Goal: Task Accomplishment & Management: Use online tool/utility

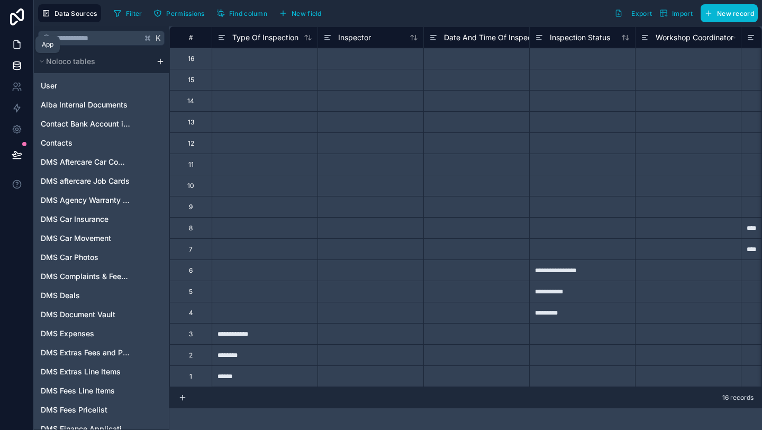
click at [16, 43] on icon at bounding box center [17, 44] width 11 height 11
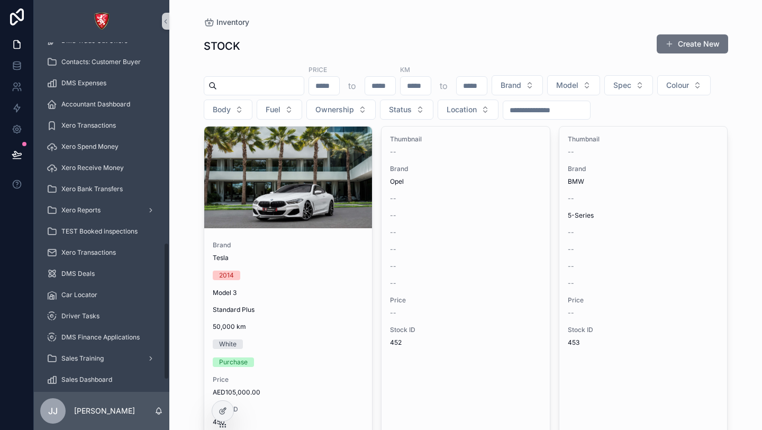
scroll to position [538, 0]
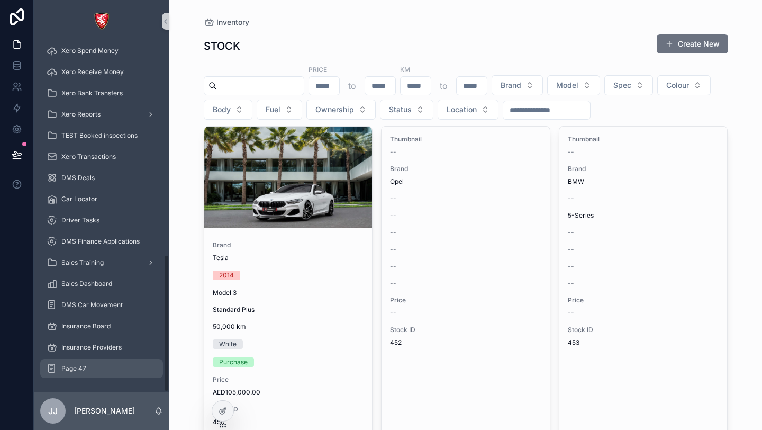
click at [99, 371] on div "Page 47" at bounding box center [102, 368] width 110 height 17
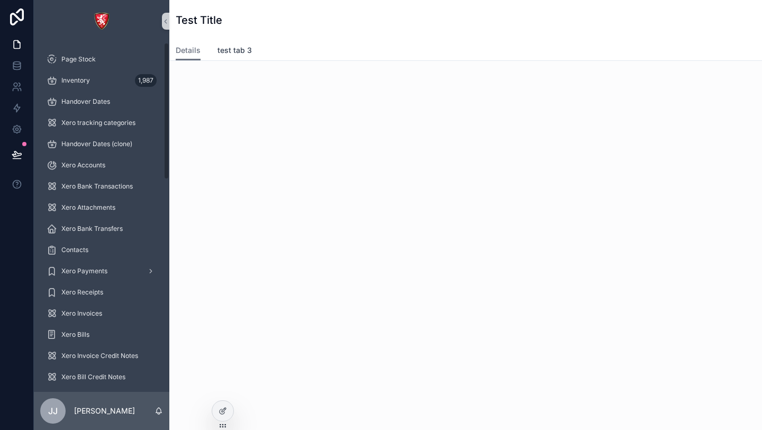
click at [224, 56] on link "test tab 3" at bounding box center [234, 51] width 34 height 21
click at [201, 53] on div "Details test tab 3" at bounding box center [466, 50] width 580 height 20
click at [193, 49] on span "Details" at bounding box center [188, 50] width 25 height 11
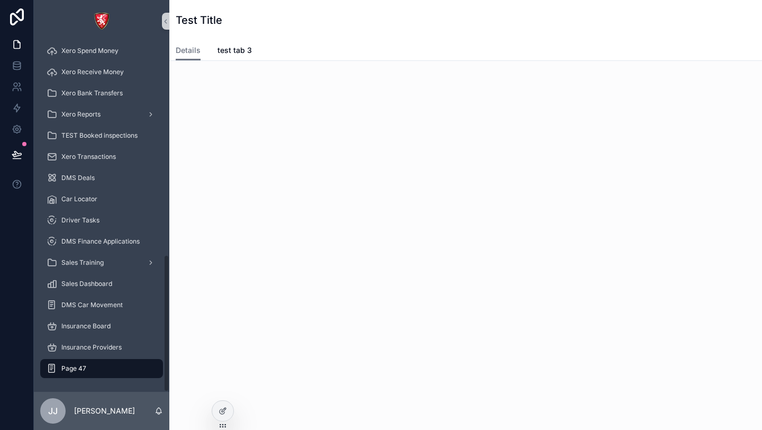
click at [124, 370] on div "Page 47" at bounding box center [102, 368] width 110 height 17
click at [226, 408] on icon at bounding box center [222, 410] width 8 height 8
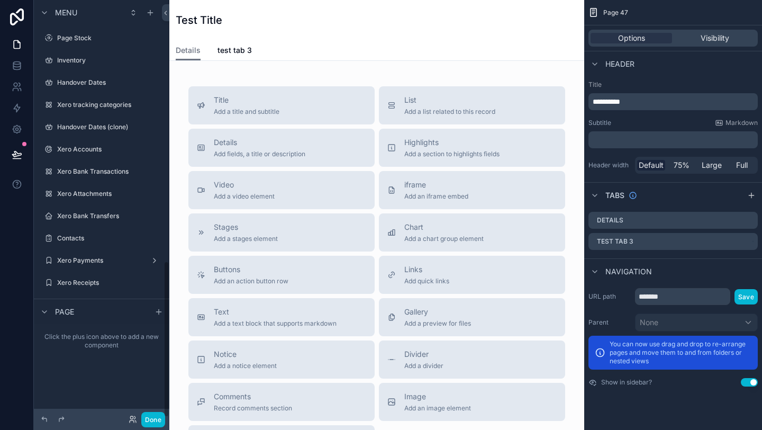
scroll to position [693, 0]
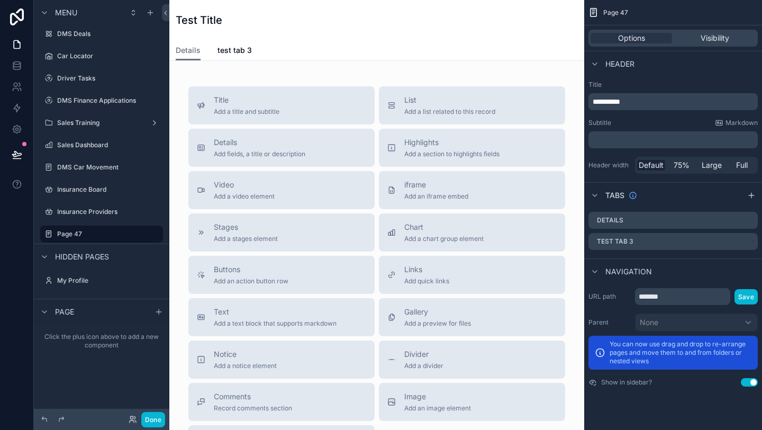
click at [620, 18] on div "Page 47" at bounding box center [673, 12] width 178 height 25
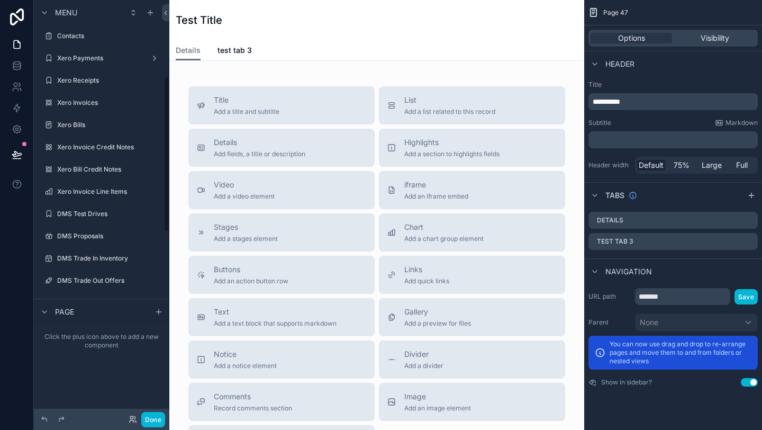
scroll to position [188, 0]
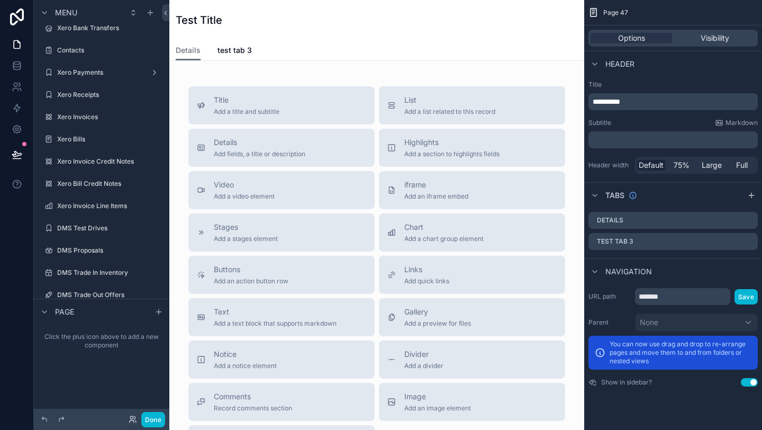
click at [326, 19] on div "Test Title" at bounding box center [377, 20] width 402 height 15
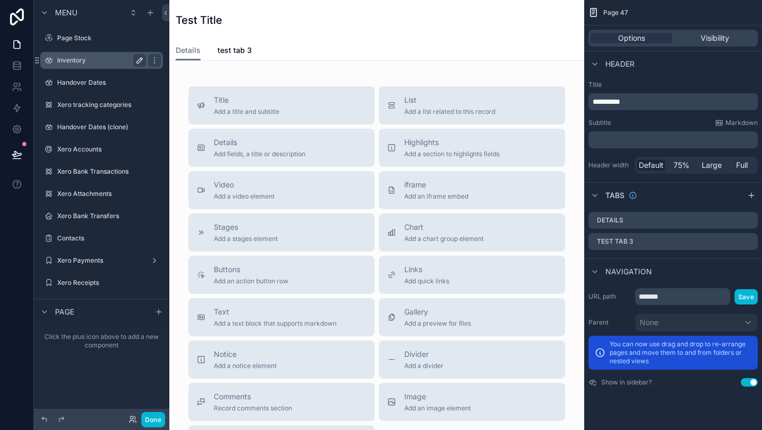
click at [138, 59] on icon "scrollable content" at bounding box center [139, 60] width 8 height 8
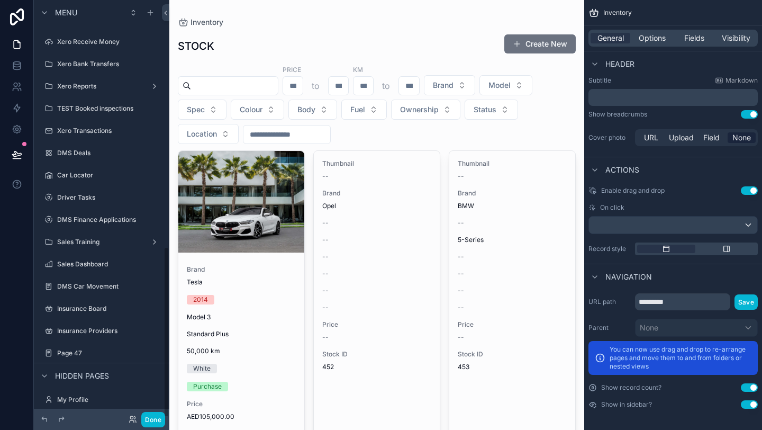
scroll to position [602, 0]
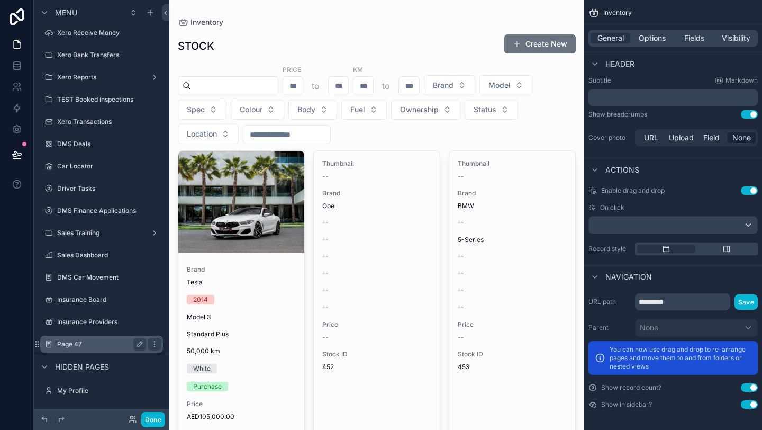
click at [79, 344] on label "Page 47" at bounding box center [99, 344] width 85 height 8
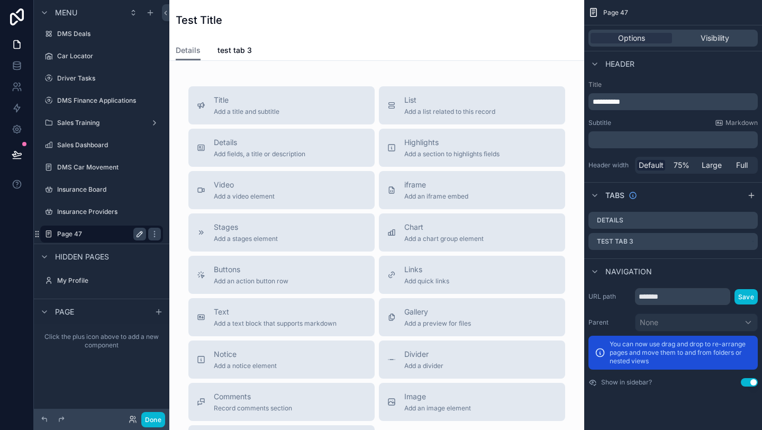
click at [141, 231] on icon "scrollable content" at bounding box center [139, 233] width 5 height 5
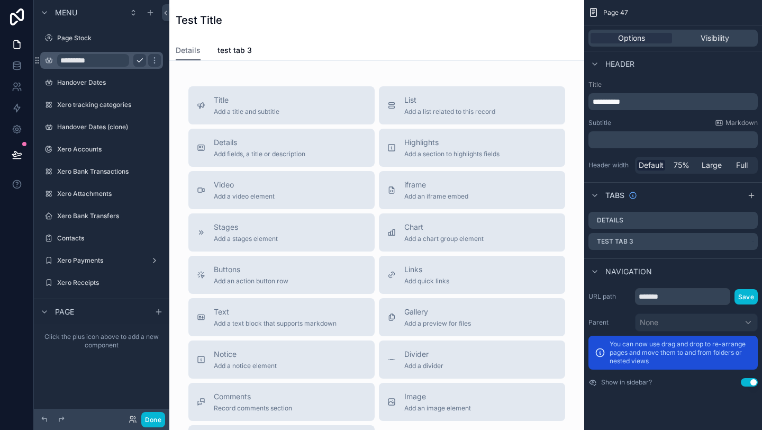
click at [76, 58] on input "*********" at bounding box center [93, 60] width 72 height 13
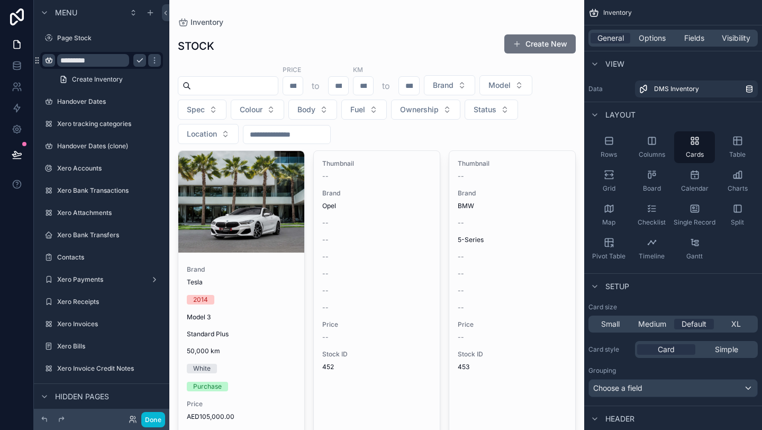
click at [51, 59] on icon "scrollable content" at bounding box center [48, 60] width 8 height 8
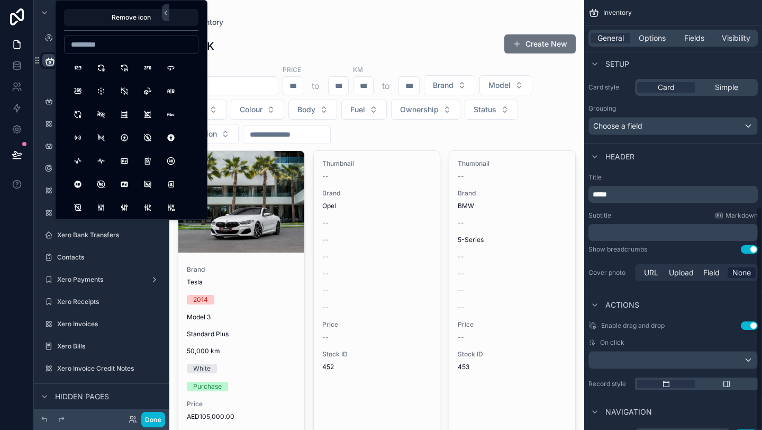
scroll to position [397, 0]
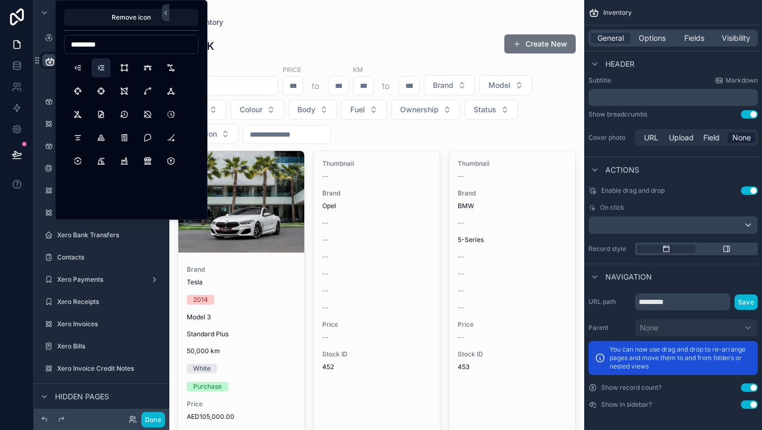
type input "*********"
click at [102, 75] on button "IndentIncrease" at bounding box center [101, 67] width 19 height 19
click at [41, 30] on div "Page Stock" at bounding box center [101, 38] width 135 height 19
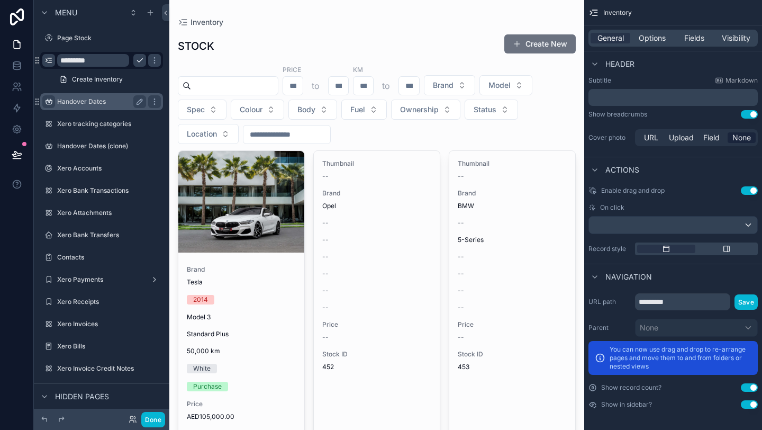
click at [48, 99] on icon "scrollable content" at bounding box center [48, 101] width 8 height 8
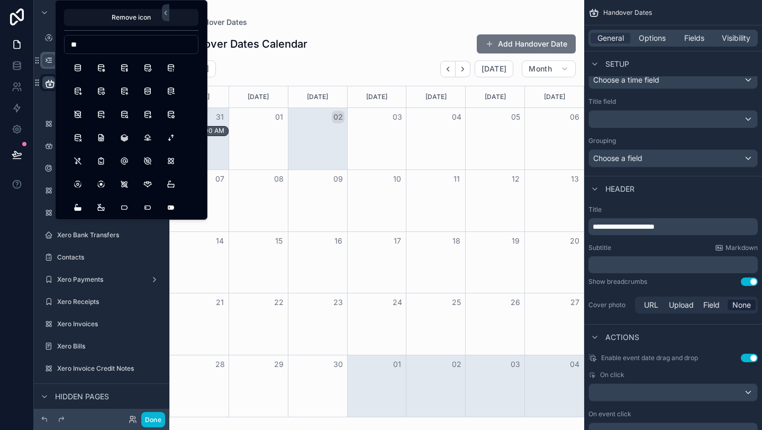
type input "*"
type input "*******"
click at [77, 65] on button "Calendar" at bounding box center [77, 67] width 19 height 19
click at [39, 111] on div "scrollable content" at bounding box center [101, 112] width 135 height 2
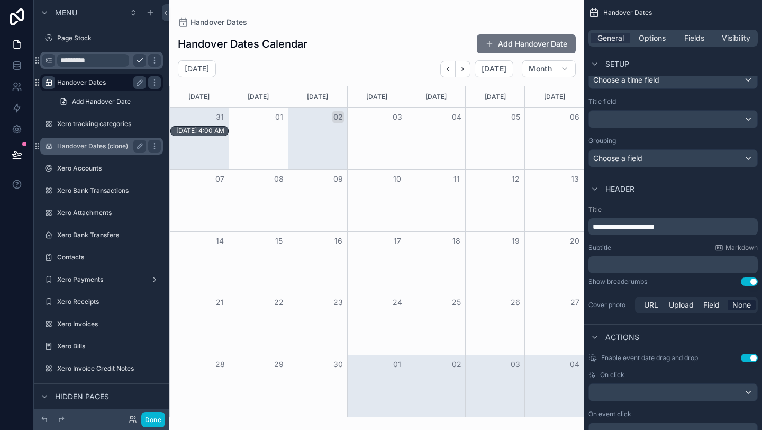
click at [73, 148] on label "Handover Dates (clone)" at bounding box center [99, 146] width 85 height 8
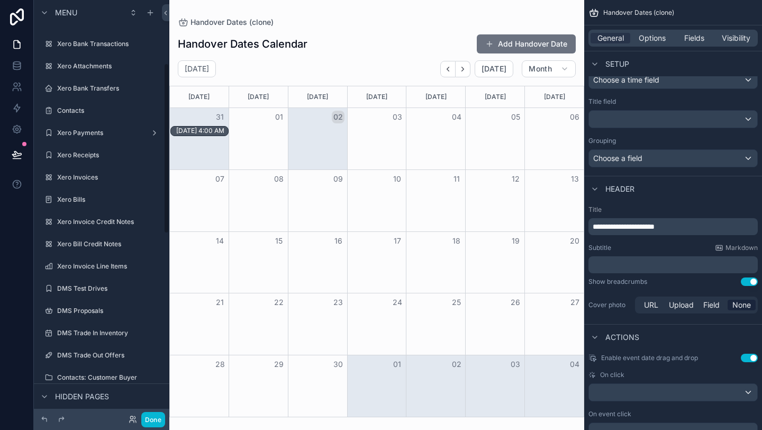
scroll to position [160, 0]
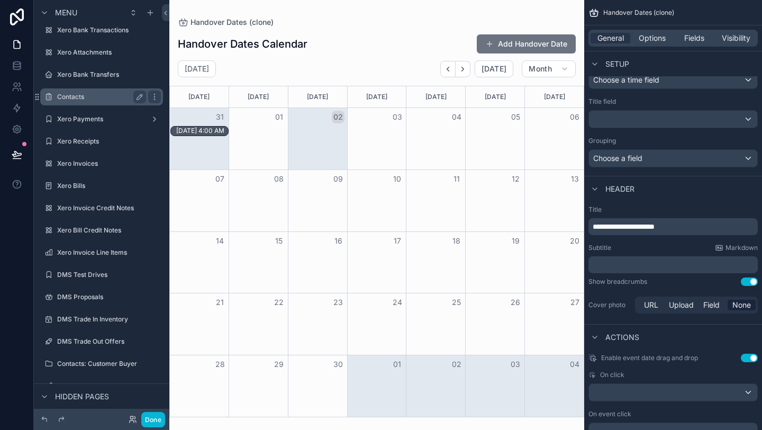
click at [68, 95] on label "Contacts" at bounding box center [99, 97] width 85 height 8
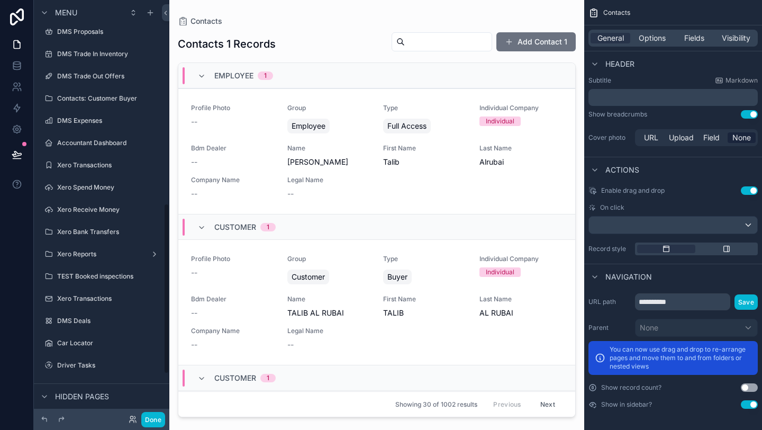
scroll to position [602, 0]
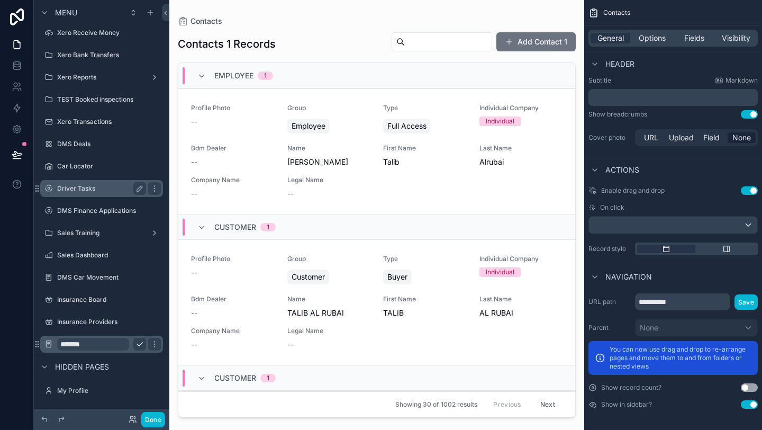
click at [93, 188] on label "Driver Tasks" at bounding box center [99, 188] width 85 height 8
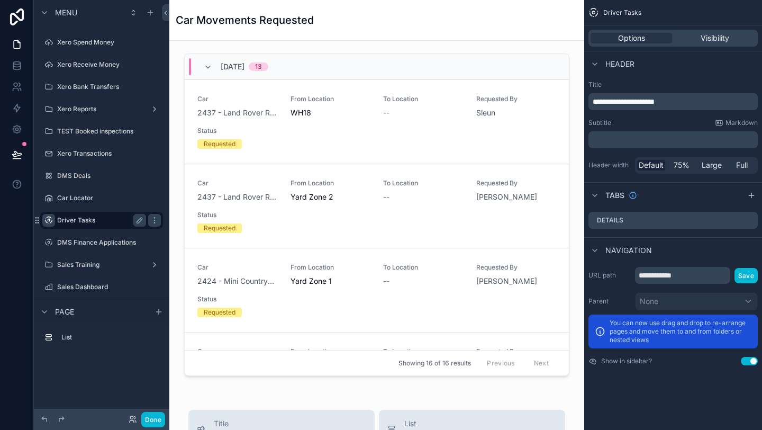
click at [50, 219] on icon "scrollable content" at bounding box center [48, 220] width 8 height 8
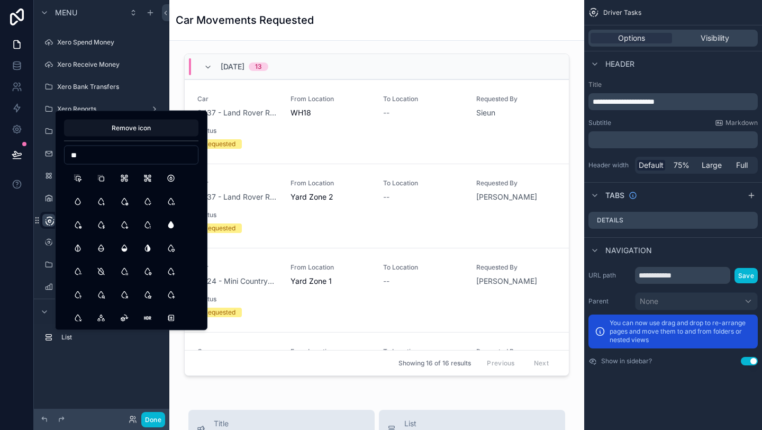
type input "*"
type input "***"
click at [83, 180] on button "Man" at bounding box center [77, 178] width 19 height 19
click at [9, 287] on div at bounding box center [17, 215] width 34 height 430
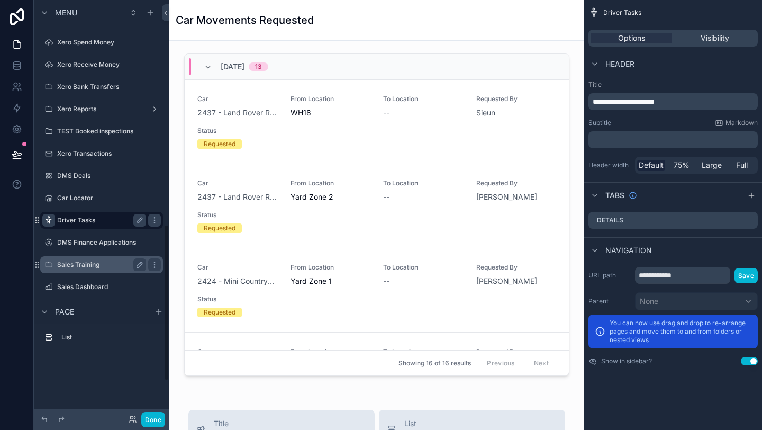
scroll to position [693, 0]
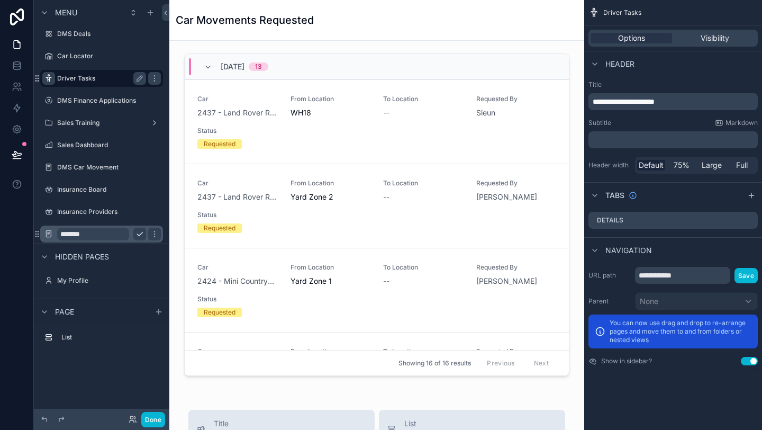
click at [81, 238] on input "*******" at bounding box center [93, 233] width 72 height 13
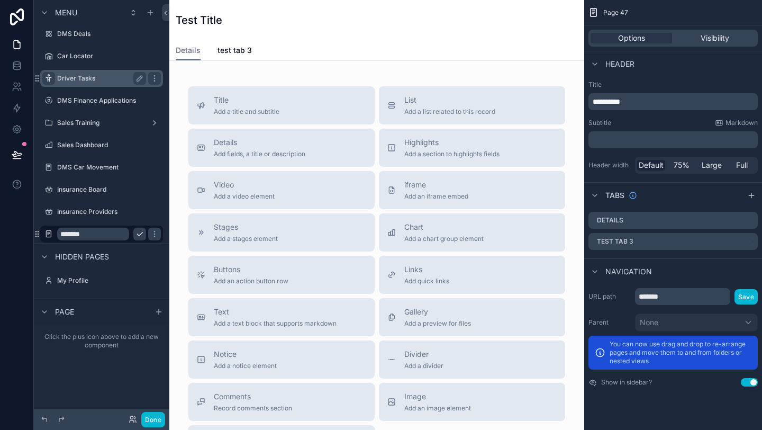
click at [81, 238] on input "*******" at bounding box center [93, 233] width 72 height 13
type input "*"
type input "***"
click at [48, 239] on div "scrollable content" at bounding box center [48, 233] width 13 height 13
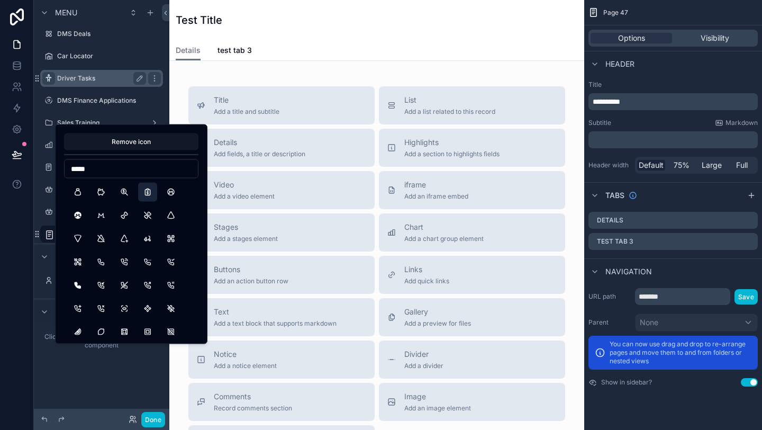
type input "*****"
click at [152, 193] on button "ReportMoney" at bounding box center [147, 192] width 19 height 19
click at [1, 293] on div at bounding box center [17, 215] width 34 height 430
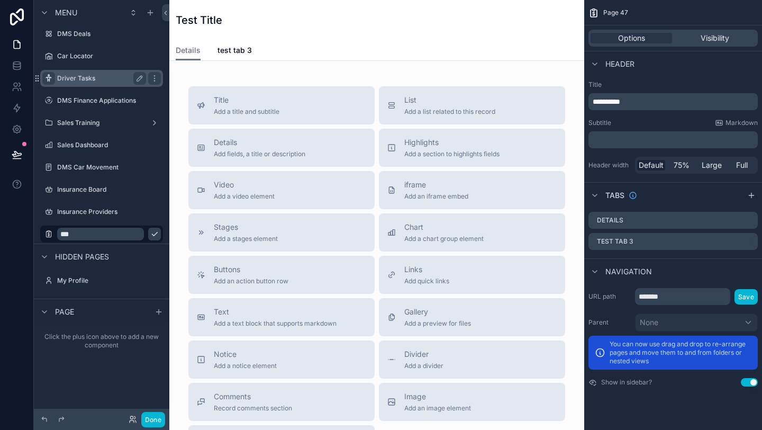
click at [150, 234] on icon "scrollable content" at bounding box center [154, 234] width 8 height 8
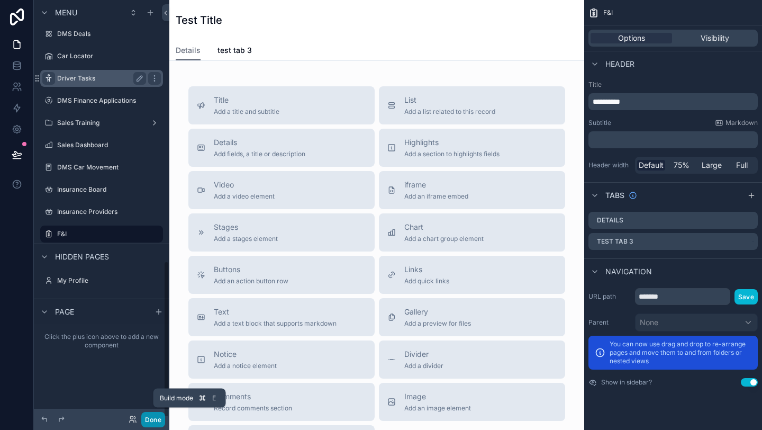
click at [160, 418] on button "Done" at bounding box center [153, 419] width 24 height 15
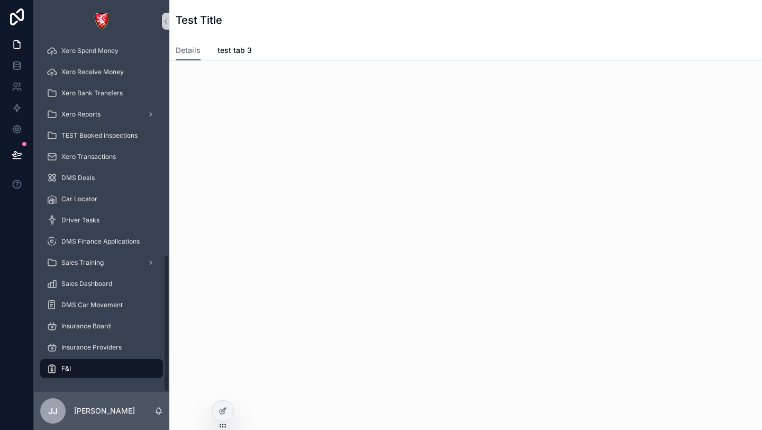
click at [137, 370] on div "F&I" at bounding box center [102, 368] width 110 height 17
click at [219, 409] on icon at bounding box center [222, 410] width 8 height 8
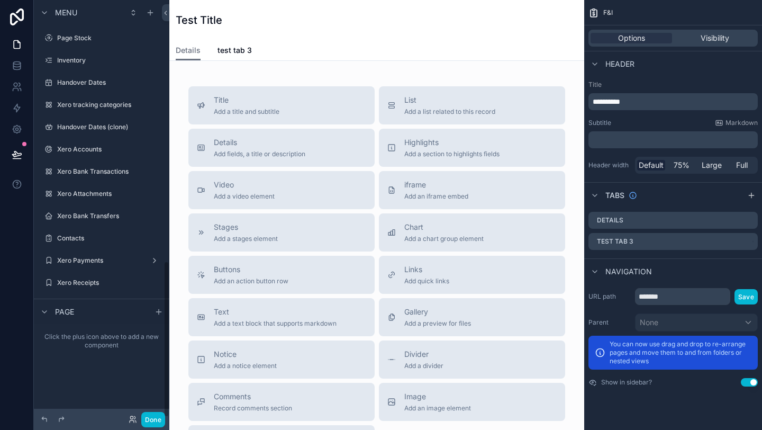
scroll to position [693, 0]
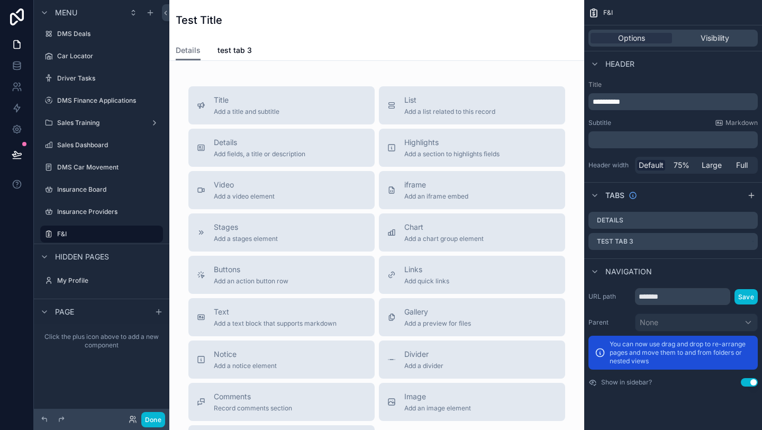
click at [615, 101] on span "**********" at bounding box center [607, 101] width 28 height 7
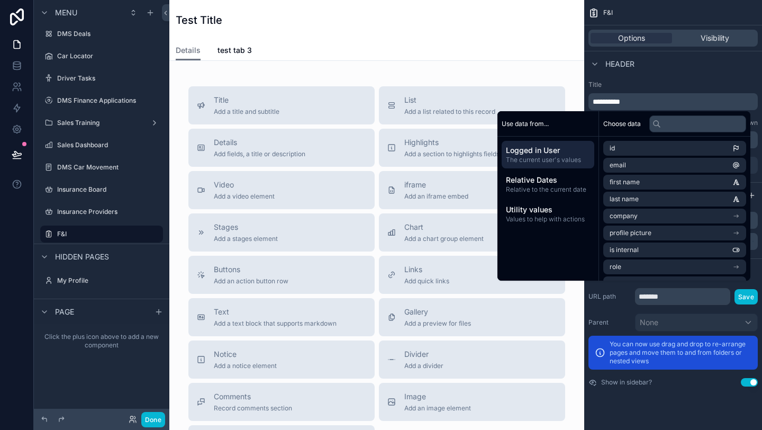
click at [615, 101] on span "**********" at bounding box center [607, 101] width 28 height 7
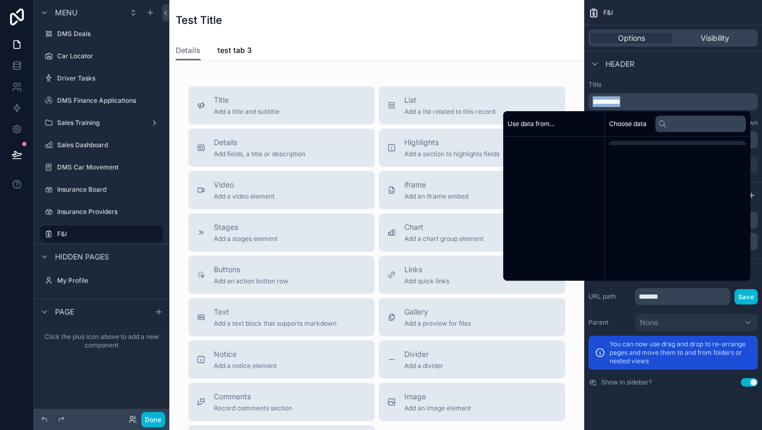
click at [615, 101] on span "**********" at bounding box center [607, 101] width 28 height 7
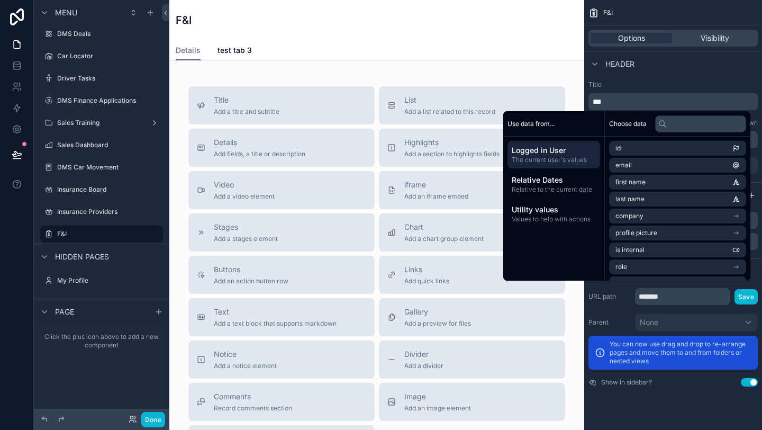
click at [681, 69] on div "Header" at bounding box center [673, 63] width 178 height 25
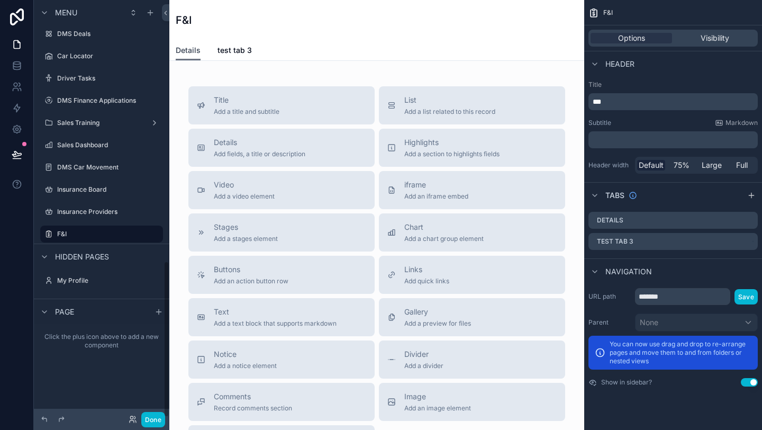
click at [193, 48] on span "Details" at bounding box center [188, 50] width 25 height 11
click at [615, 221] on label "Details" at bounding box center [610, 220] width 26 height 8
click at [750, 220] on icon "scrollable content" at bounding box center [749, 220] width 8 height 8
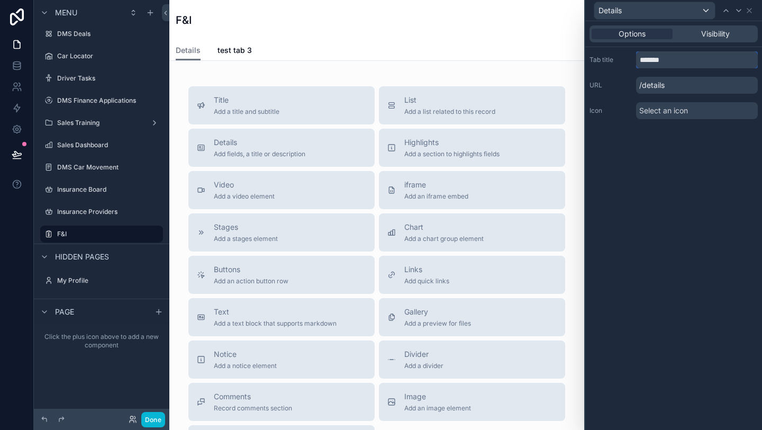
click at [652, 59] on input "*******" at bounding box center [697, 59] width 122 height 17
type input "*"
type input "*****"
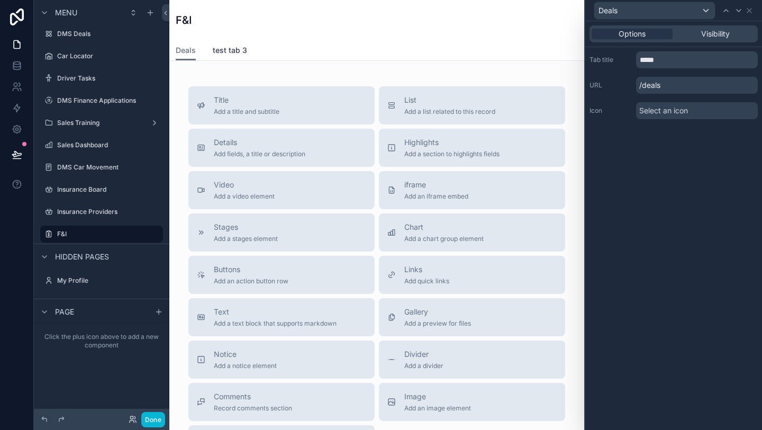
click at [237, 48] on span "test tab 3" at bounding box center [230, 50] width 34 height 11
click at [706, 11] on div "Deals" at bounding box center [654, 10] width 121 height 17
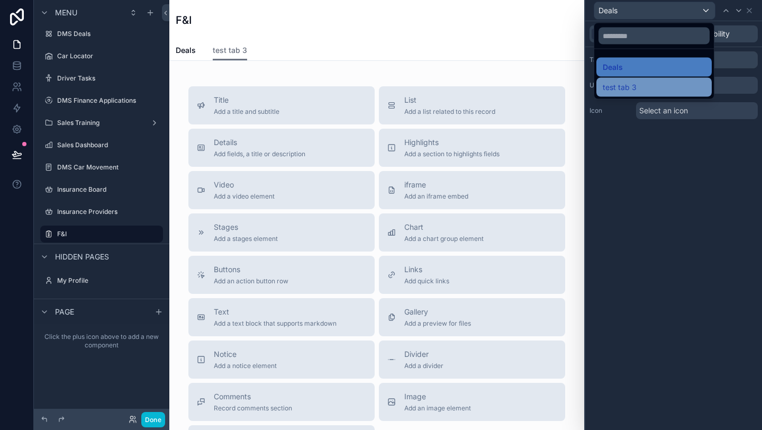
click at [637, 83] on div "test tab 3" at bounding box center [654, 87] width 103 height 13
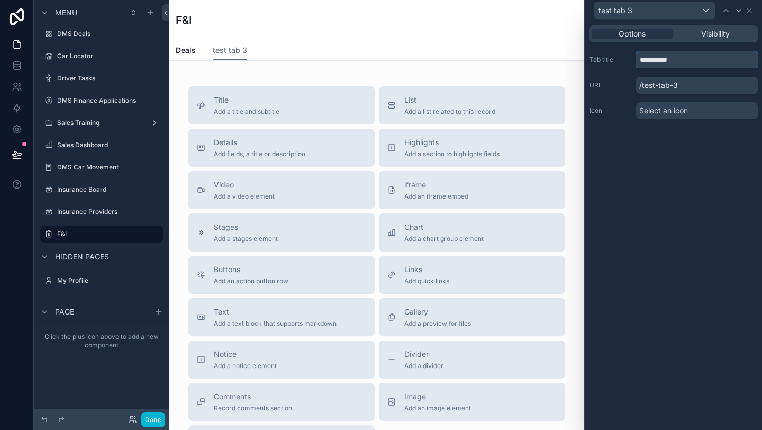
click at [658, 60] on input "**********" at bounding box center [697, 59] width 122 height 17
type input "**********"
click at [633, 7] on span "Bank Applications" at bounding box center [629, 10] width 62 height 11
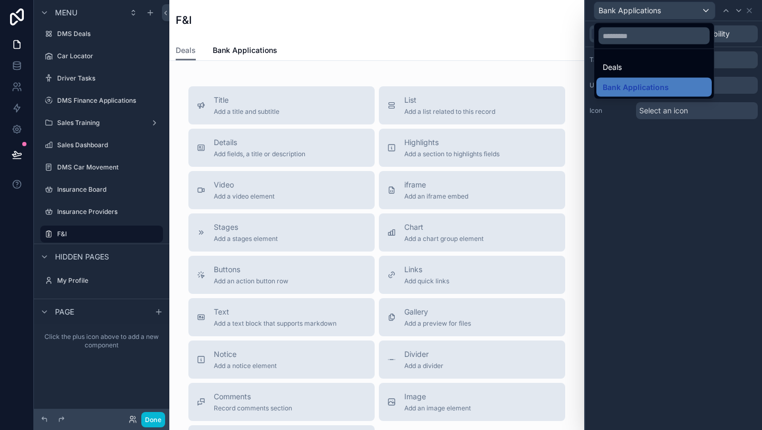
click at [631, 225] on div at bounding box center [673, 215] width 177 height 430
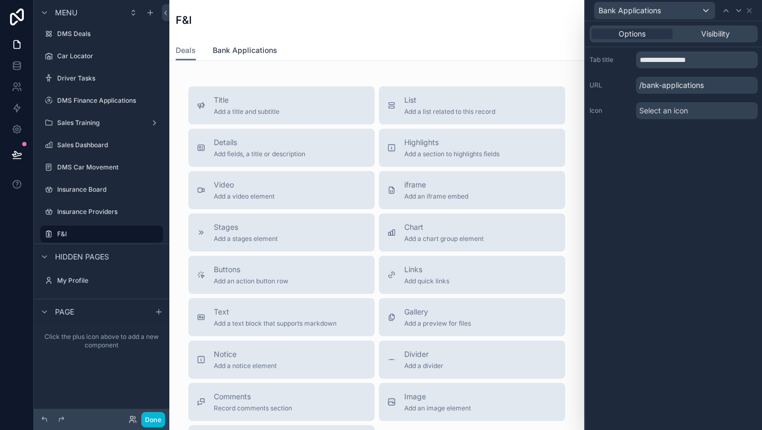
click at [217, 50] on span "Bank Applications" at bounding box center [245, 50] width 65 height 11
click at [187, 51] on span "Deals" at bounding box center [186, 50] width 20 height 11
click at [93, 235] on label "F&I" at bounding box center [99, 234] width 85 height 8
click at [159, 415] on button "Done" at bounding box center [153, 419] width 24 height 15
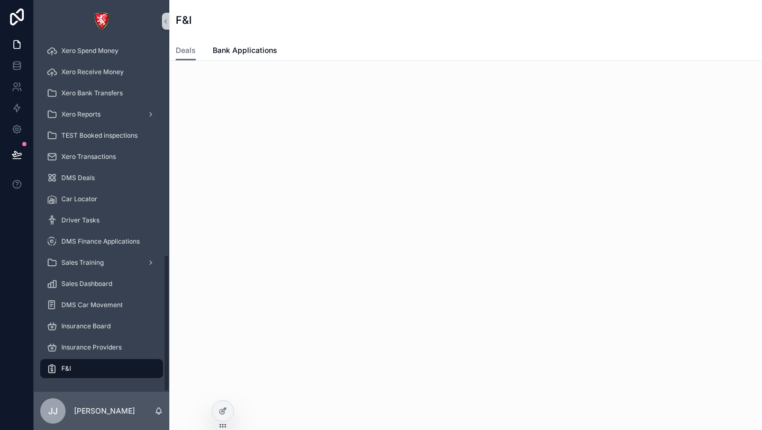
click at [108, 367] on div "F&I" at bounding box center [102, 368] width 110 height 17
click at [220, 412] on icon at bounding box center [222, 411] width 5 height 5
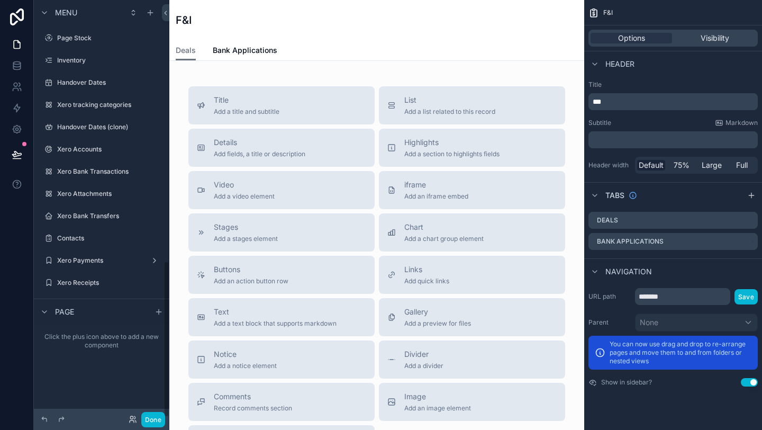
scroll to position [693, 0]
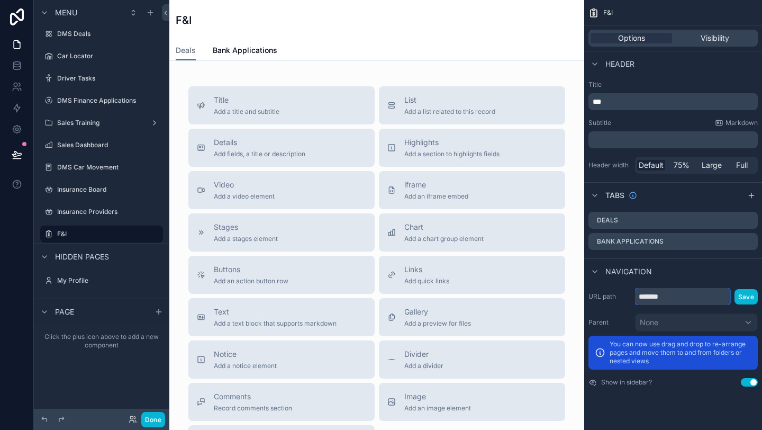
click at [671, 297] on input "*******" at bounding box center [682, 296] width 95 height 17
type input "**********"
click at [746, 299] on button "Save" at bounding box center [745, 296] width 23 height 15
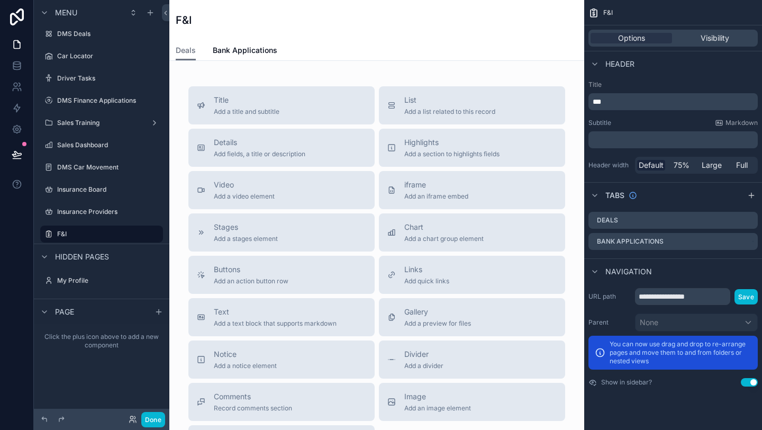
click at [747, 382] on button "Use setting" at bounding box center [749, 382] width 17 height 8
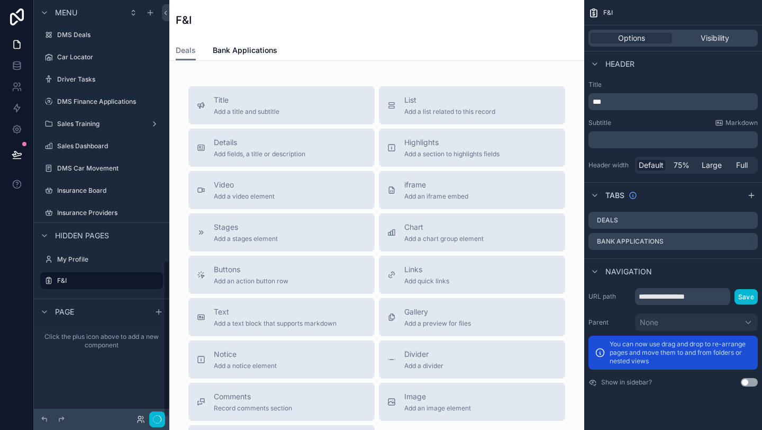
scroll to position [692, 0]
click at [747, 382] on button "Use setting" at bounding box center [749, 382] width 17 height 8
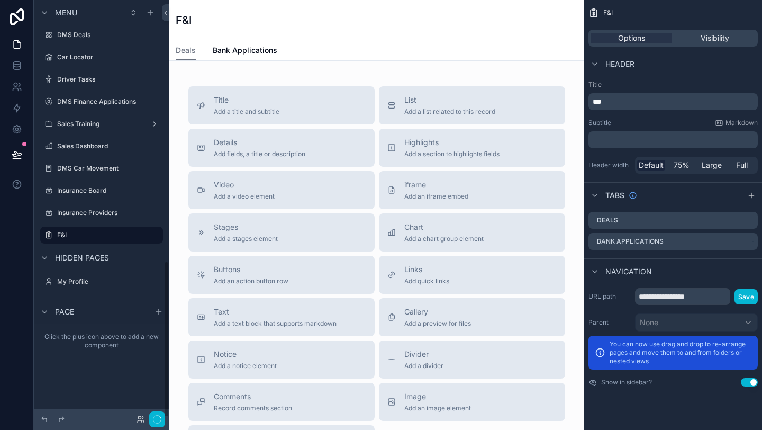
scroll to position [693, 0]
click at [140, 234] on icon "scrollable content" at bounding box center [139, 233] width 5 height 5
click at [247, 57] on link "Bank Applications" at bounding box center [245, 51] width 65 height 21
click at [198, 17] on div "F&I" at bounding box center [377, 20] width 402 height 15
click at [751, 195] on icon "scrollable content" at bounding box center [751, 195] width 5 height 0
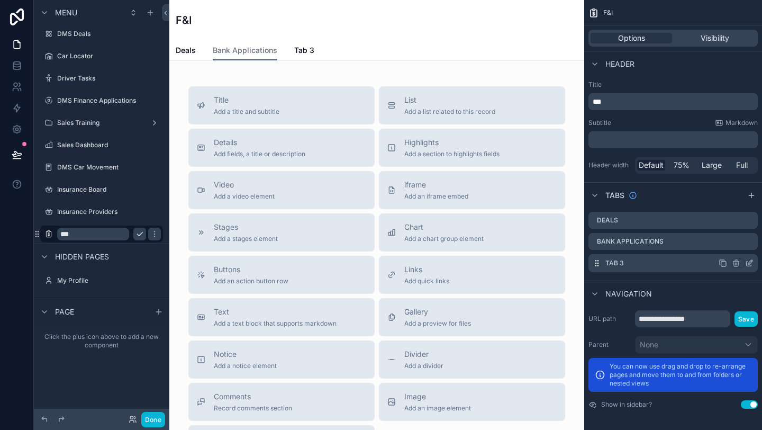
click at [748, 263] on icon "scrollable content" at bounding box center [749, 263] width 8 height 8
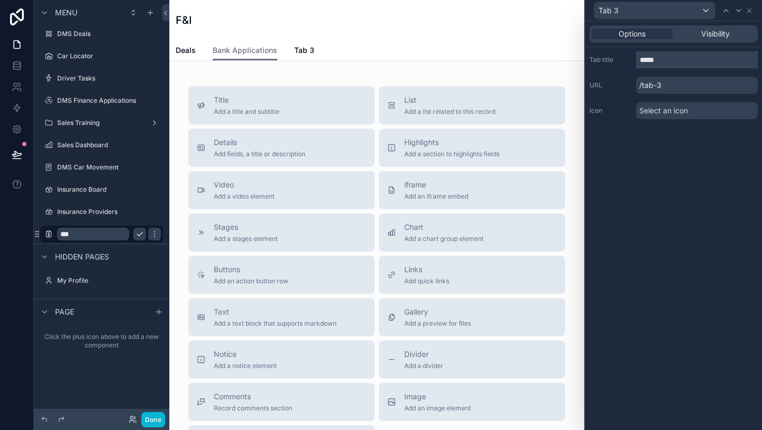
click at [653, 61] on input "*****" at bounding box center [697, 59] width 122 height 17
click at [307, 48] on span "Insurance" at bounding box center [311, 50] width 34 height 11
click at [681, 59] on input "*********" at bounding box center [697, 59] width 122 height 17
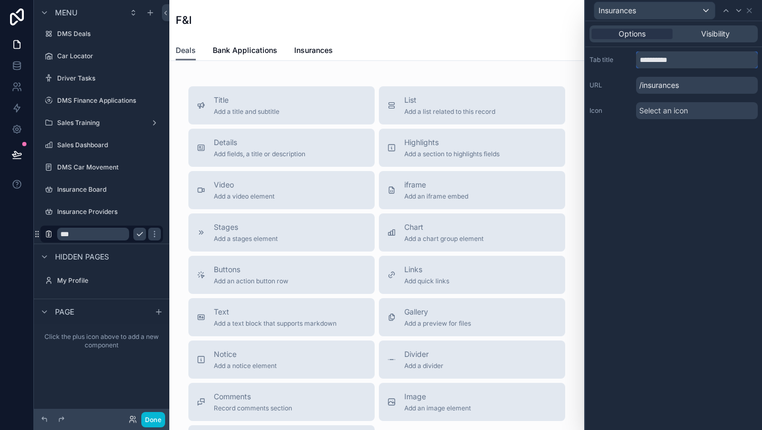
type input "**********"
click at [187, 50] on span "Deals" at bounding box center [186, 50] width 20 height 11
click at [229, 51] on span "Bank Applications" at bounding box center [245, 50] width 65 height 11
click at [316, 47] on span "Insurances" at bounding box center [313, 50] width 39 height 11
click at [185, 51] on span "Deals" at bounding box center [186, 50] width 20 height 11
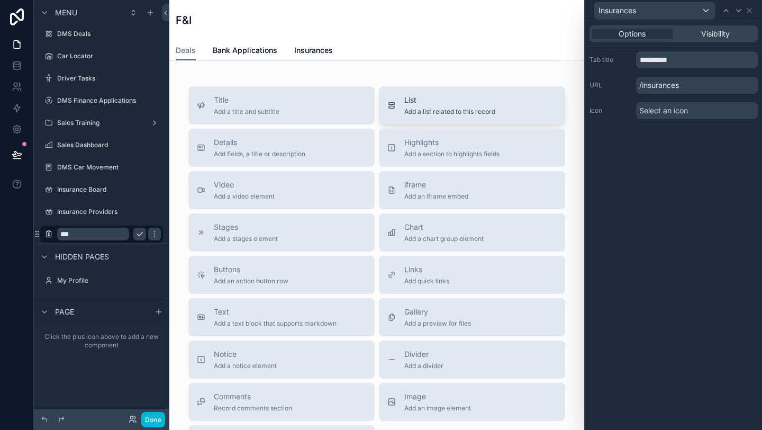
click at [440, 101] on span "List" at bounding box center [449, 100] width 91 height 11
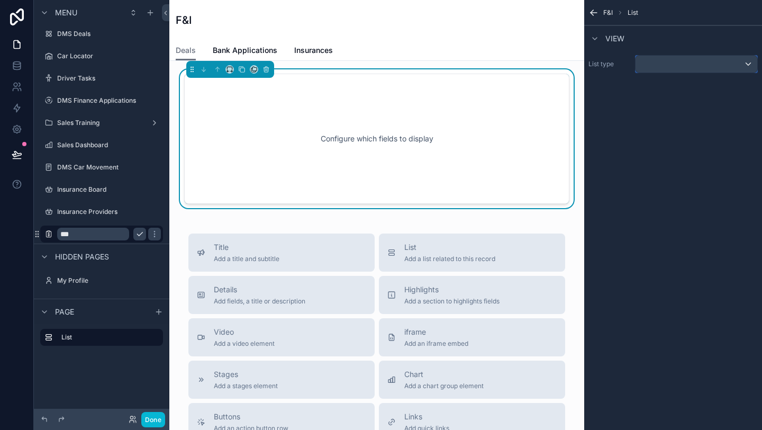
click at [650, 65] on div "scrollable content" at bounding box center [696, 64] width 122 height 17
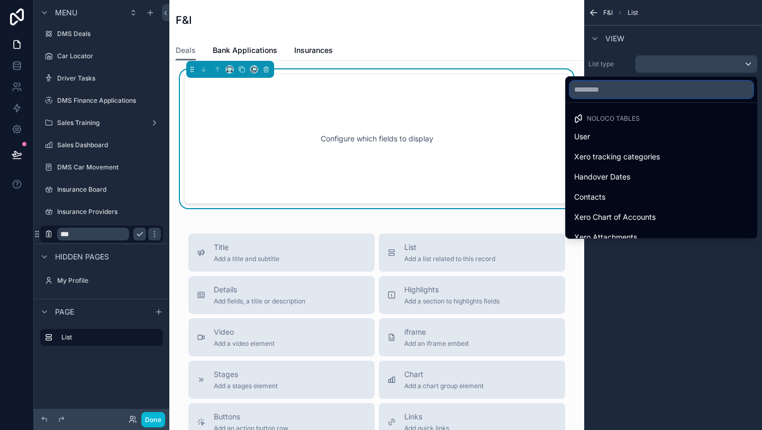
click at [628, 88] on input "text" at bounding box center [661, 89] width 183 height 17
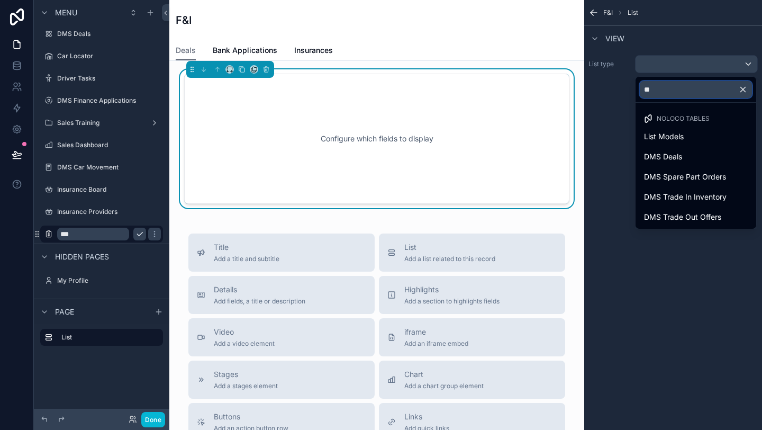
type input "***"
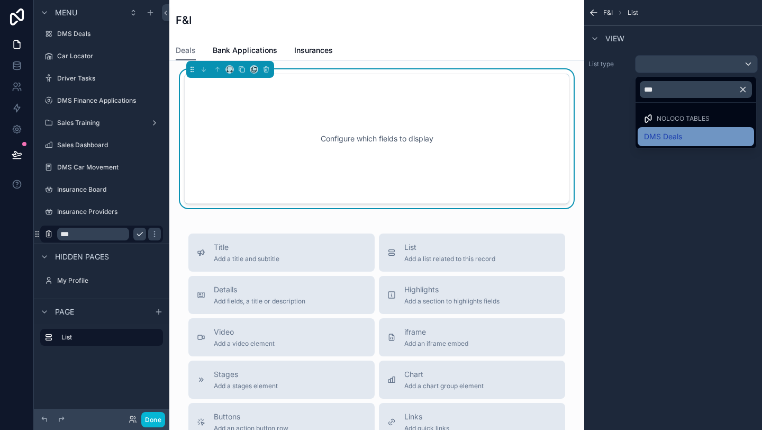
click at [655, 133] on span "DMS Deals" at bounding box center [663, 136] width 38 height 13
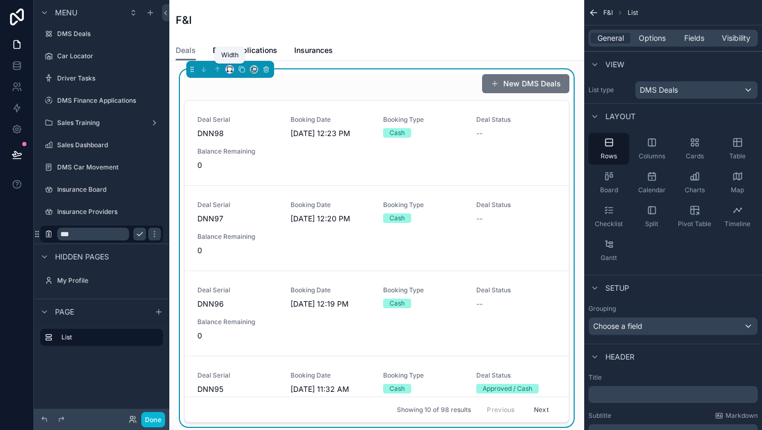
click at [230, 68] on icon "scrollable content" at bounding box center [229, 69] width 7 height 7
click at [250, 204] on span "Full width" at bounding box center [250, 209] width 33 height 13
click at [230, 73] on button "scrollable content" at bounding box center [229, 69] width 8 height 8
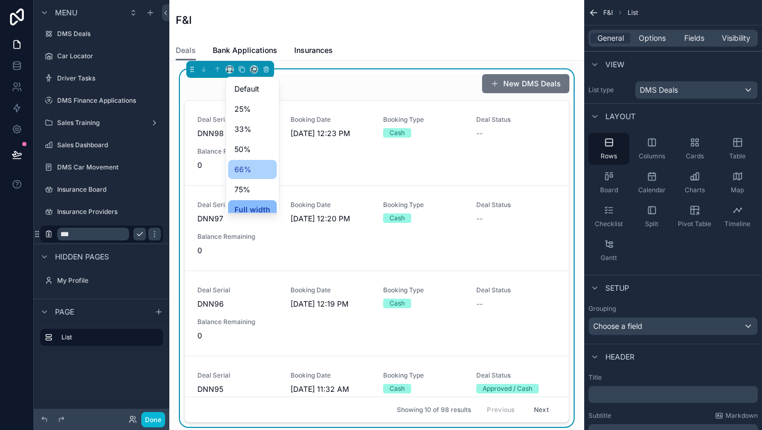
click at [240, 169] on span "66%" at bounding box center [242, 169] width 17 height 13
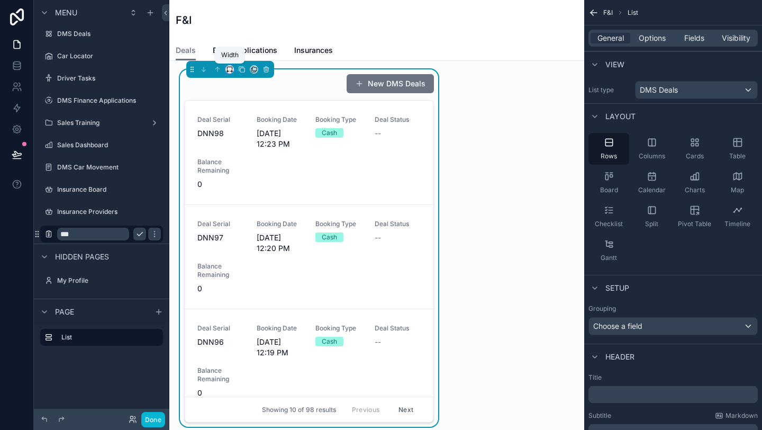
click at [229, 71] on icon "scrollable content" at bounding box center [229, 69] width 7 height 7
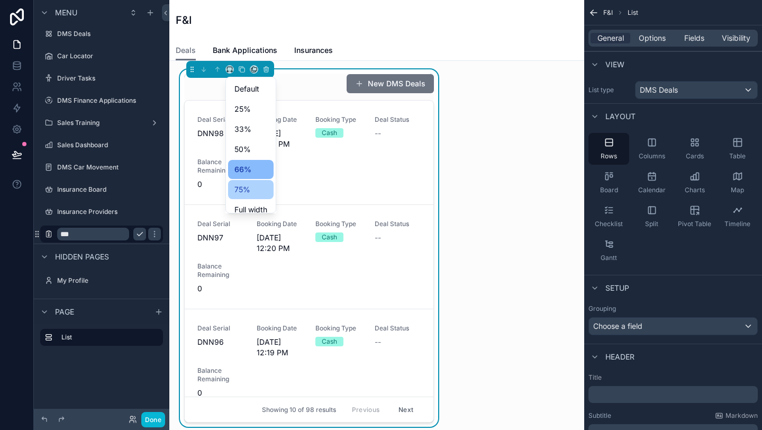
click at [253, 197] on div "75%" at bounding box center [250, 189] width 45 height 19
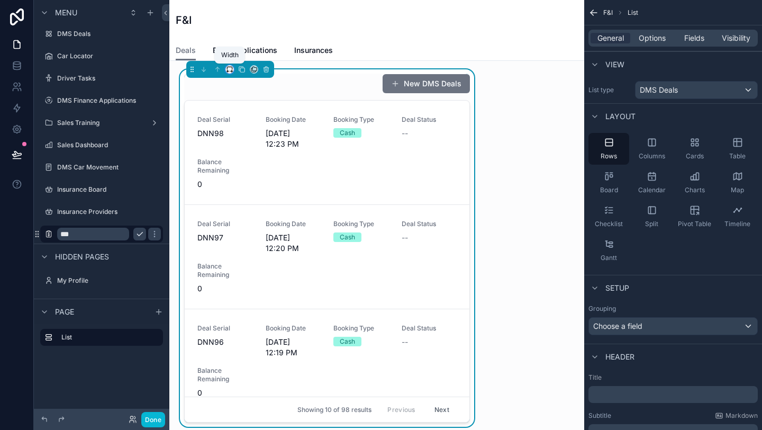
click at [231, 69] on icon "scrollable content" at bounding box center [229, 69] width 7 height 7
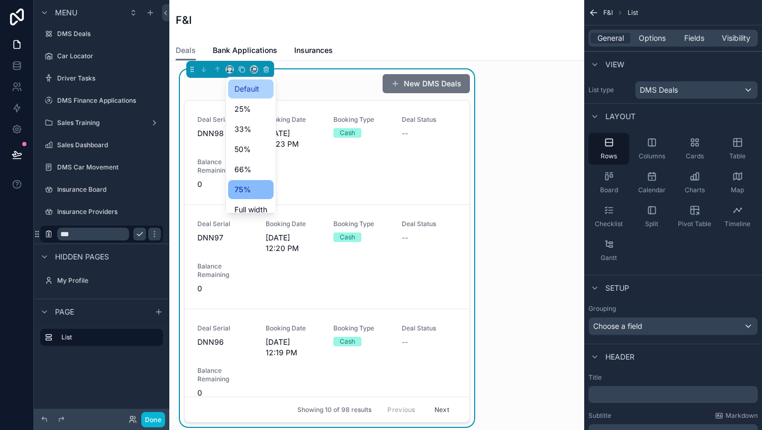
click at [242, 89] on span "Default" at bounding box center [246, 89] width 25 height 13
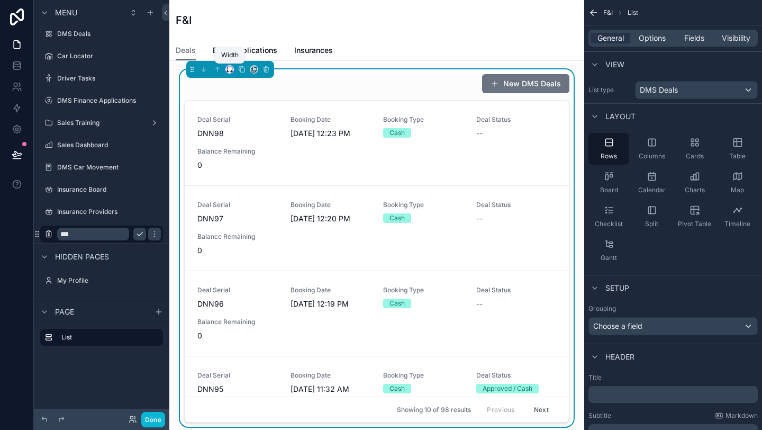
click at [227, 70] on icon "scrollable content" at bounding box center [229, 69] width 7 height 7
click at [256, 202] on div "Full width" at bounding box center [250, 209] width 45 height 19
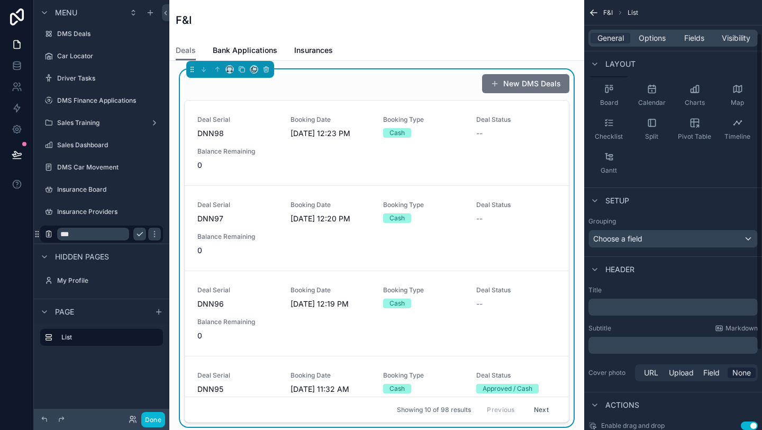
scroll to position [94, 0]
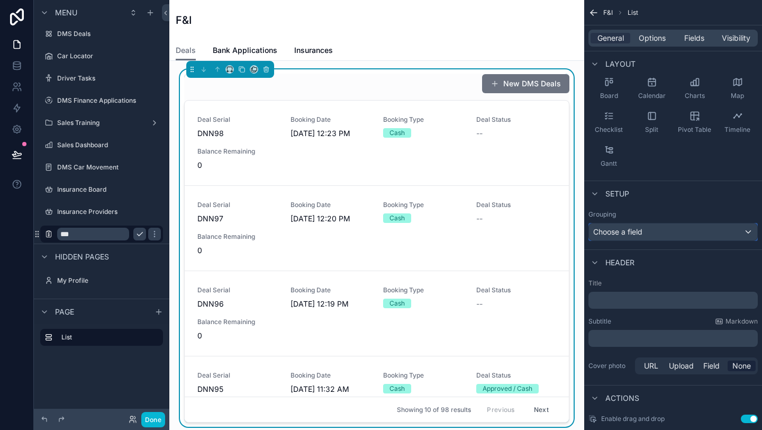
click at [634, 236] on span "Choose a field" at bounding box center [617, 231] width 49 height 11
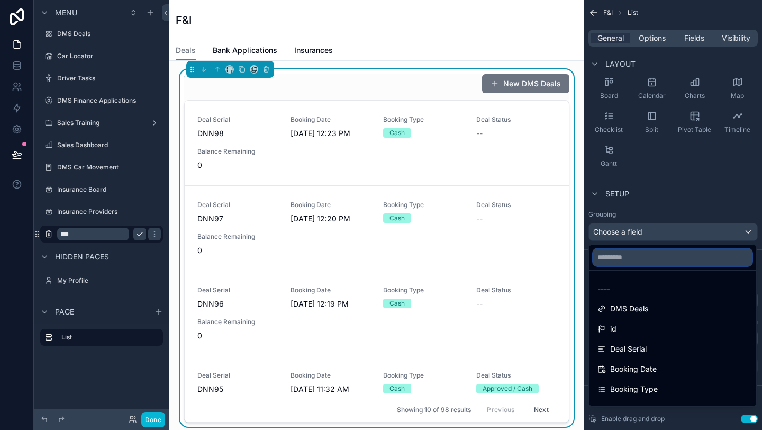
click at [630, 263] on input "text" at bounding box center [672, 257] width 159 height 17
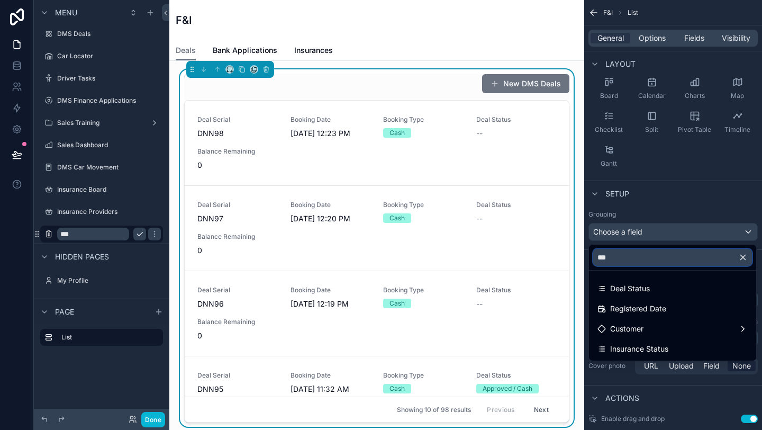
type input "****"
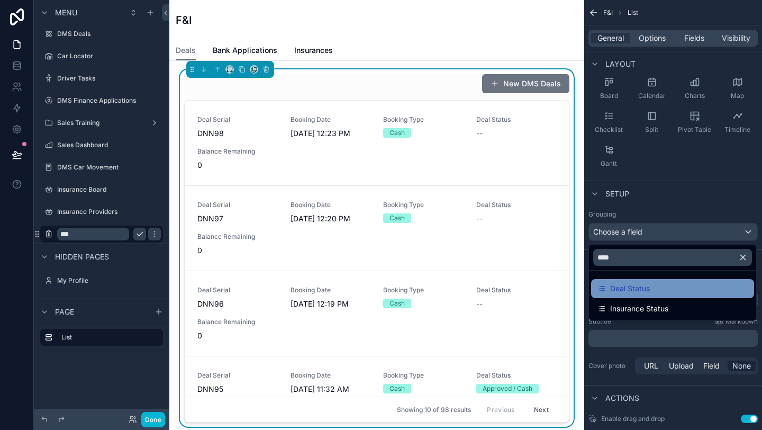
click at [627, 287] on span "Deal Status" at bounding box center [630, 288] width 40 height 13
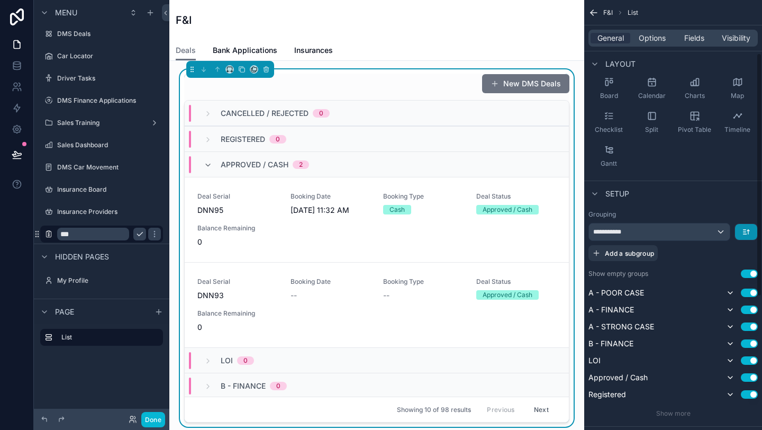
click at [750, 234] on button "scrollable content" at bounding box center [746, 232] width 22 height 16
click at [737, 251] on span "First -> Last" at bounding box center [727, 255] width 43 height 13
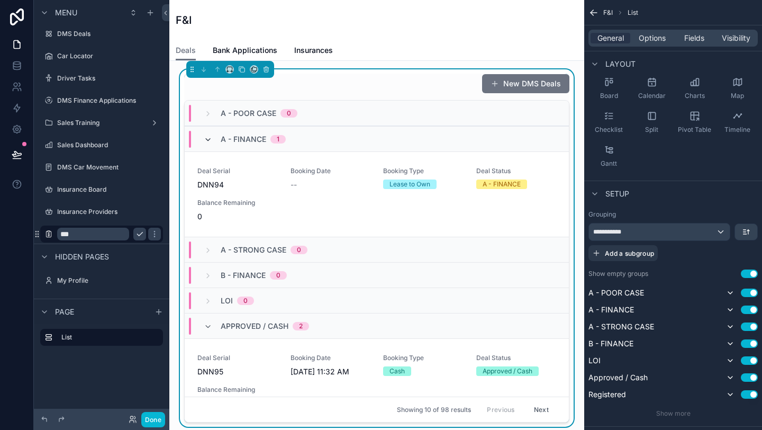
click at [207, 140] on icon "scrollable content" at bounding box center [208, 139] width 8 height 8
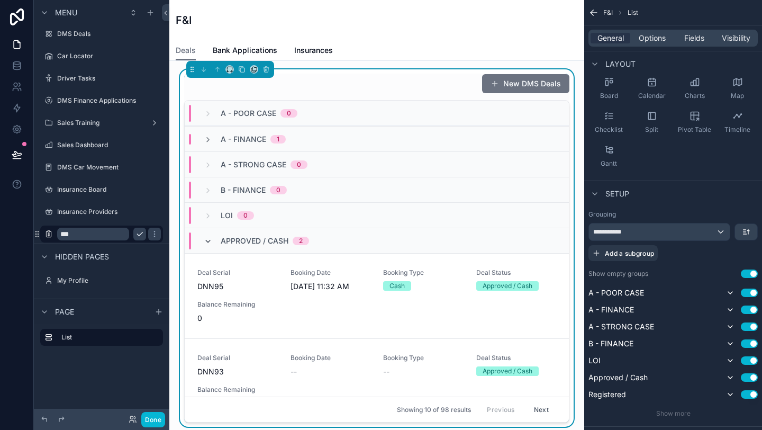
click at [210, 240] on icon "scrollable content" at bounding box center [208, 241] width 8 height 8
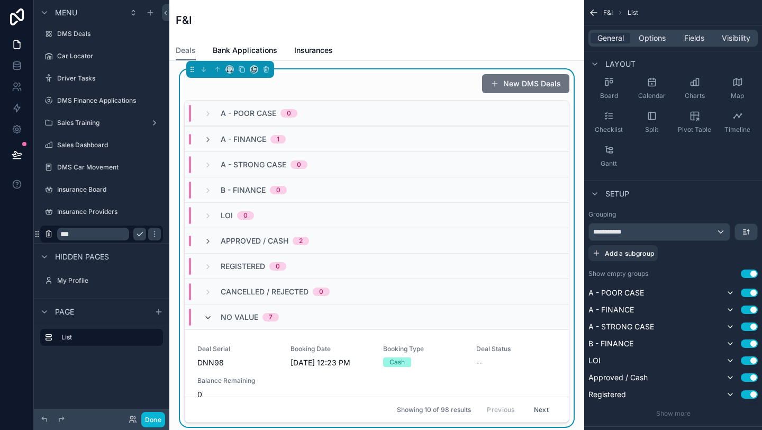
click at [207, 316] on icon "scrollable content" at bounding box center [208, 317] width 8 height 8
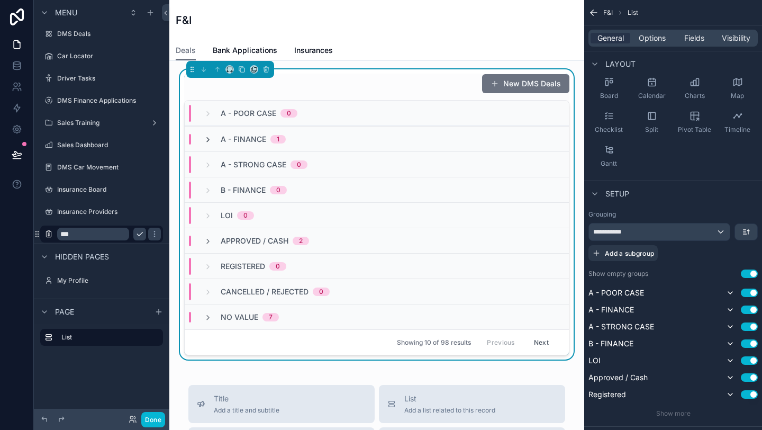
click at [208, 139] on icon "scrollable content" at bounding box center [208, 139] width 8 height 8
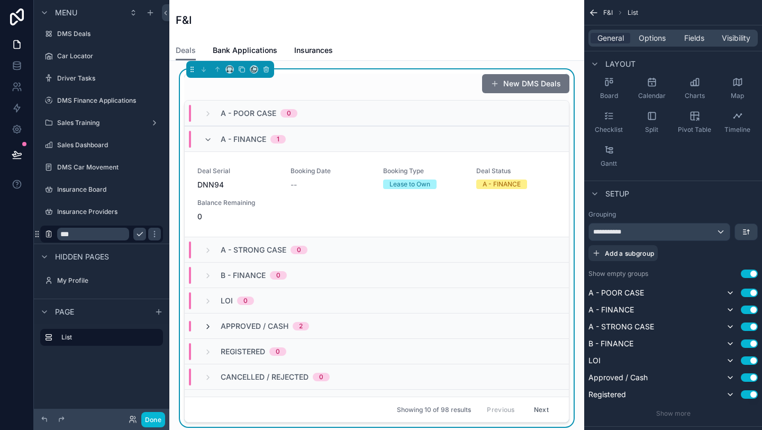
click at [207, 325] on icon "scrollable content" at bounding box center [208, 326] width 8 height 8
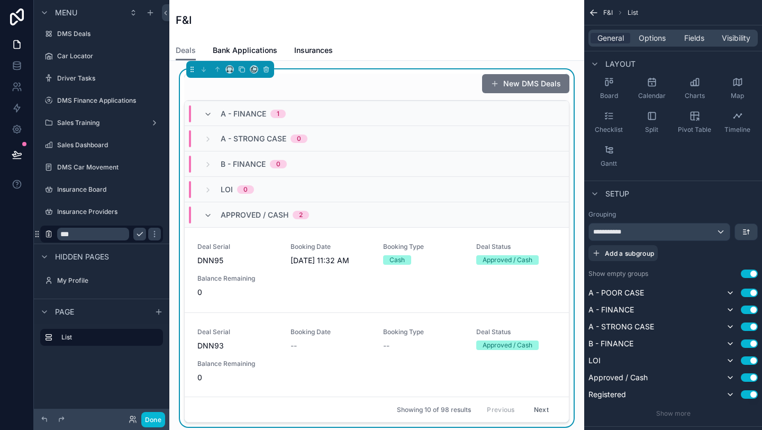
scroll to position [0, 0]
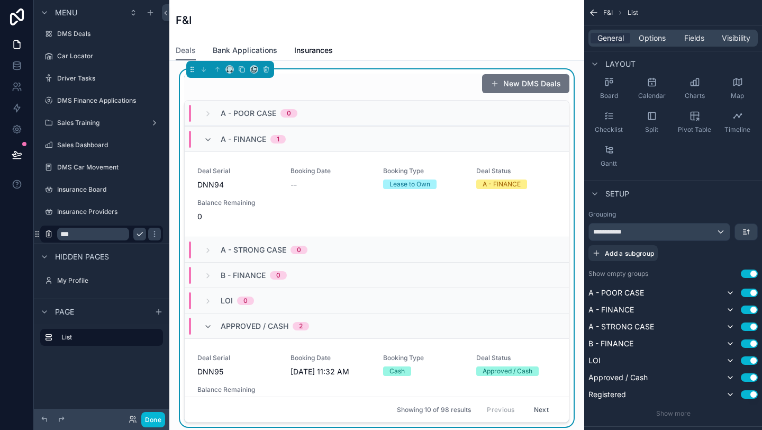
click at [247, 54] on span "Bank Applications" at bounding box center [245, 50] width 65 height 11
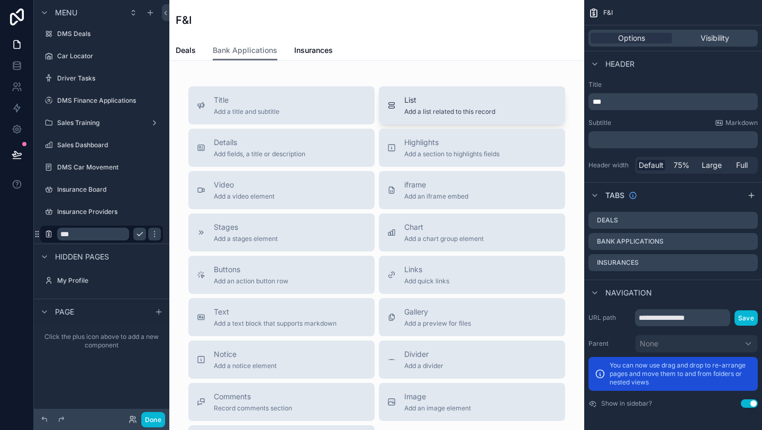
click at [436, 107] on span "Add a list related to this record" at bounding box center [449, 111] width 91 height 8
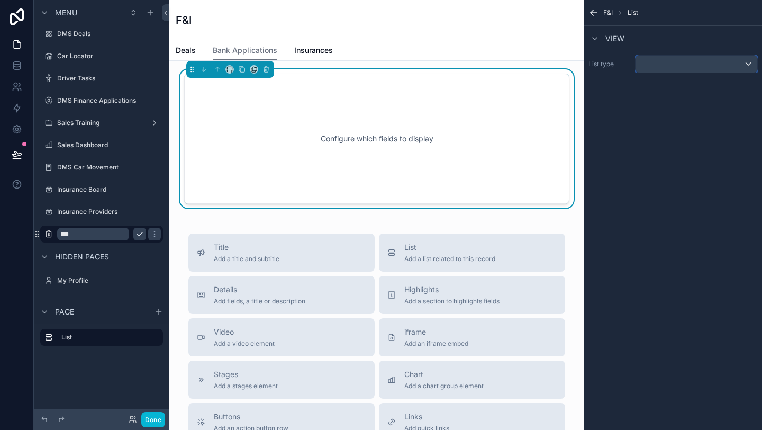
click at [682, 60] on div "scrollable content" at bounding box center [696, 64] width 122 height 17
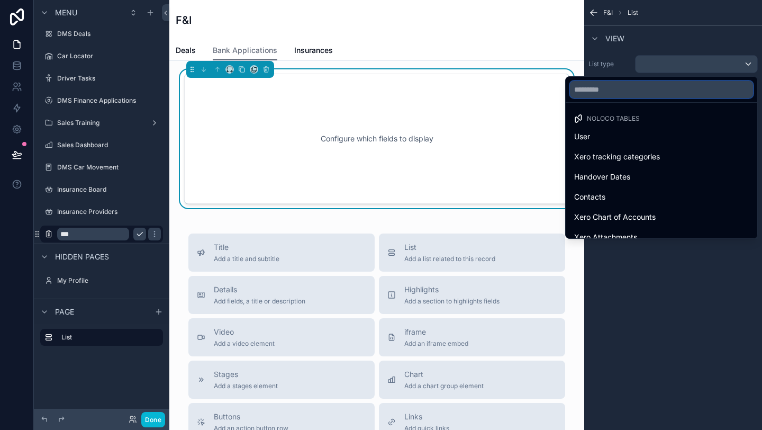
click at [662, 92] on input "text" at bounding box center [661, 89] width 183 height 17
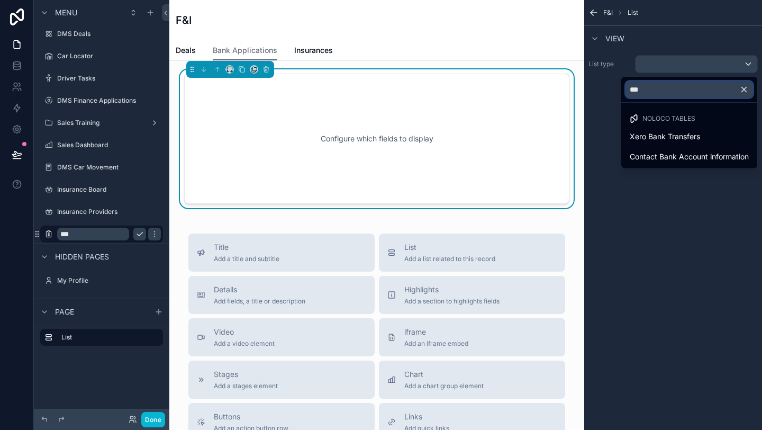
type input "****"
click at [310, 56] on link "Insurances" at bounding box center [313, 51] width 39 height 21
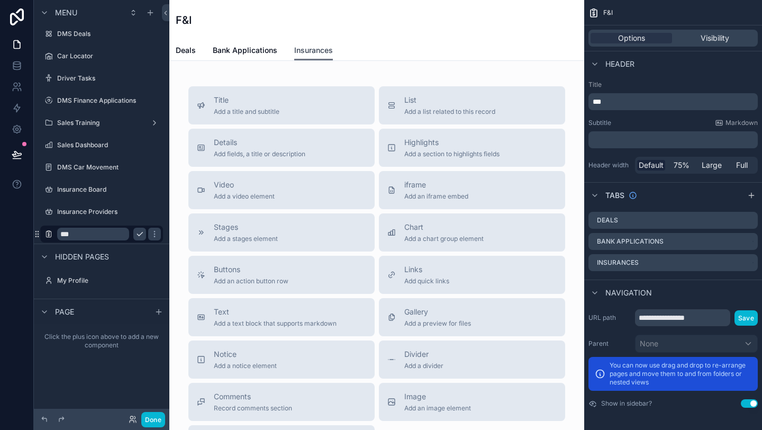
click at [321, 52] on span "Insurances" at bounding box center [313, 50] width 39 height 11
click at [427, 103] on span "List" at bounding box center [449, 100] width 91 height 11
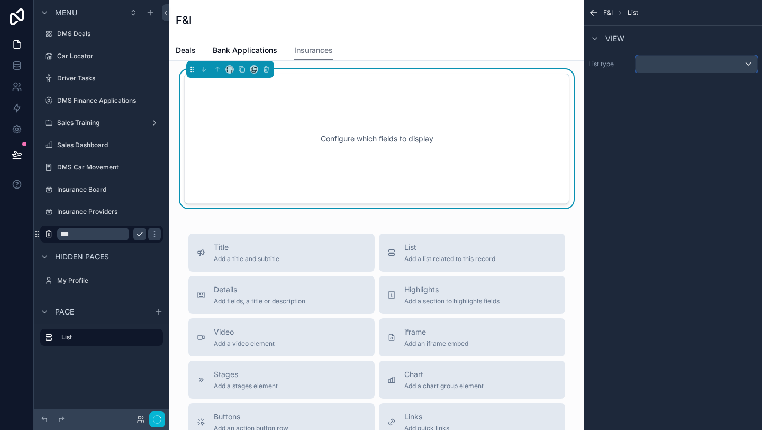
click at [642, 72] on button "scrollable content" at bounding box center [696, 64] width 123 height 18
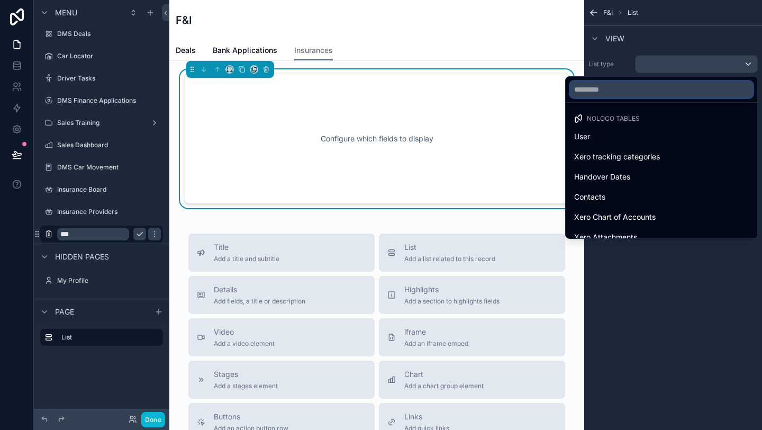
click at [619, 94] on input "text" at bounding box center [661, 89] width 183 height 17
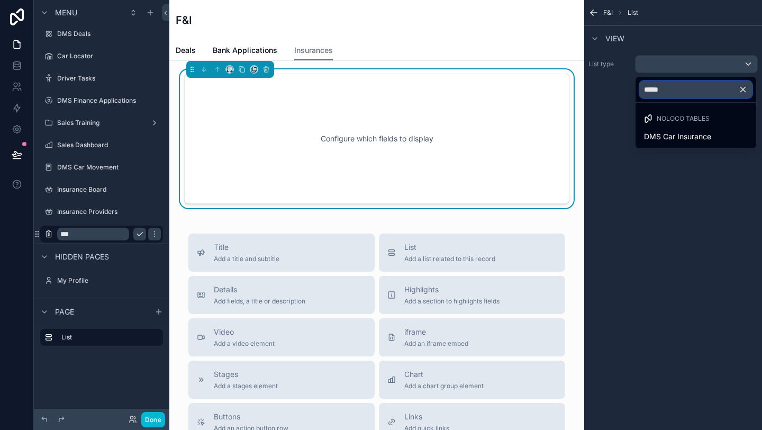
type input "******"
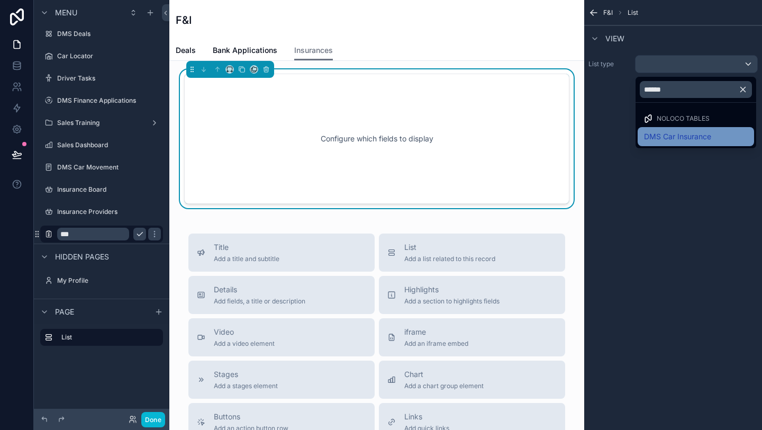
click at [677, 139] on span "DMS Car Insurance" at bounding box center [677, 136] width 67 height 13
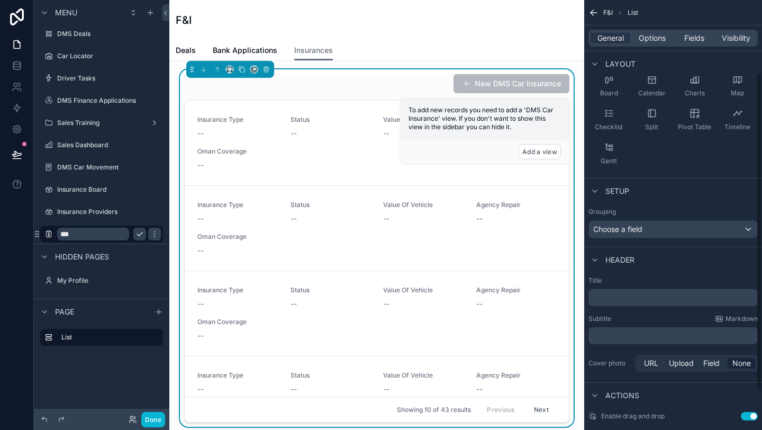
scroll to position [107, 0]
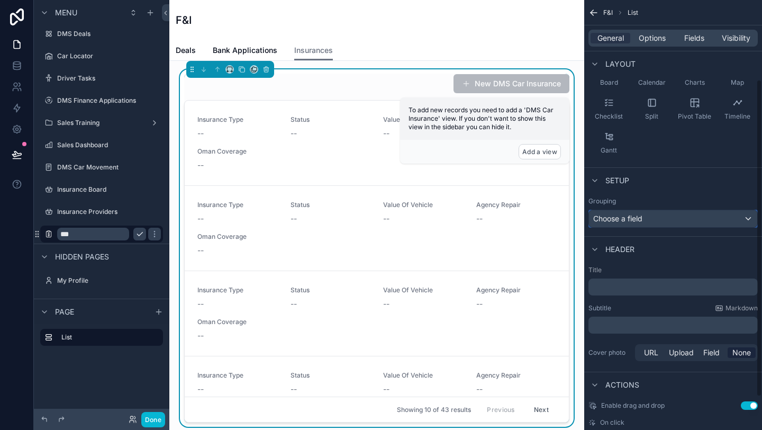
click at [635, 219] on span "Choose a field" at bounding box center [617, 218] width 49 height 9
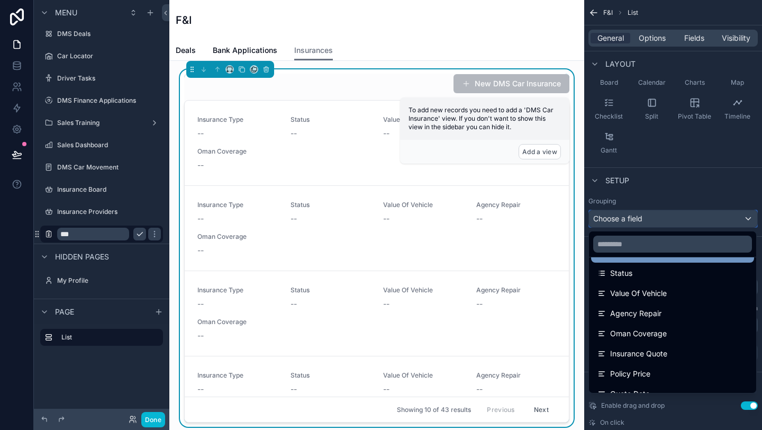
scroll to position [87, 0]
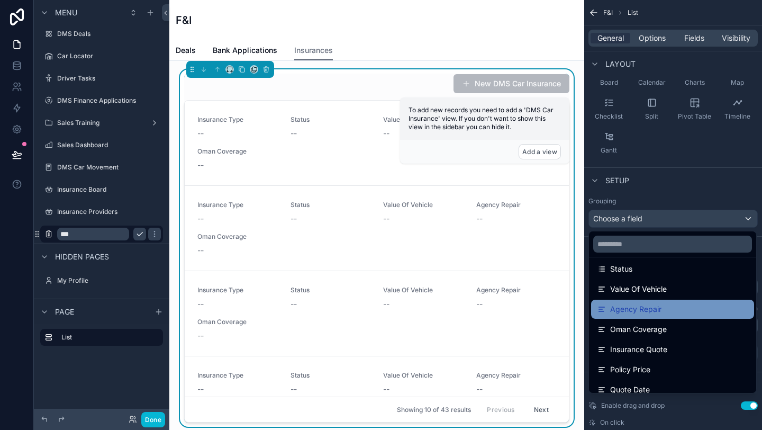
click at [648, 313] on span "Agency Repair" at bounding box center [635, 309] width 51 height 13
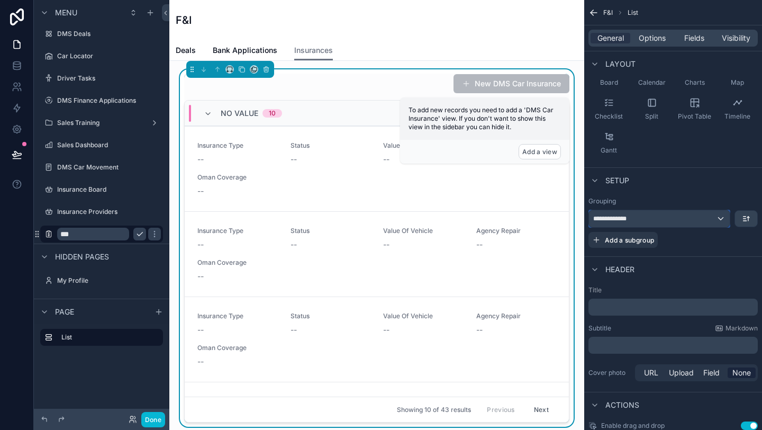
click at [633, 222] on span "**********" at bounding box center [615, 218] width 44 height 8
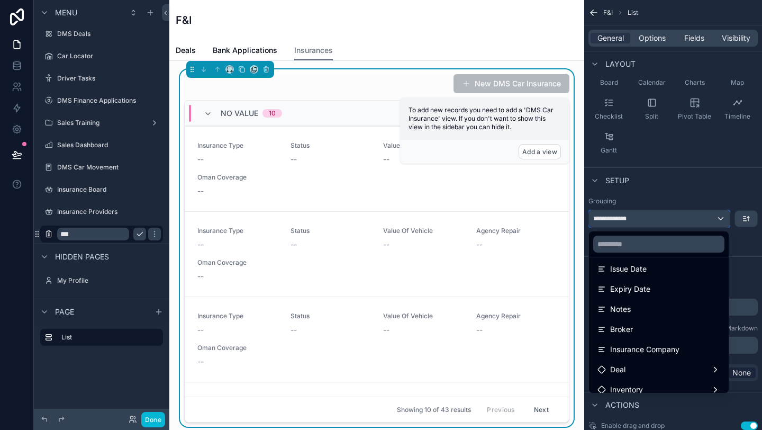
scroll to position [230, 0]
click at [650, 326] on div "Broker" at bounding box center [658, 327] width 123 height 13
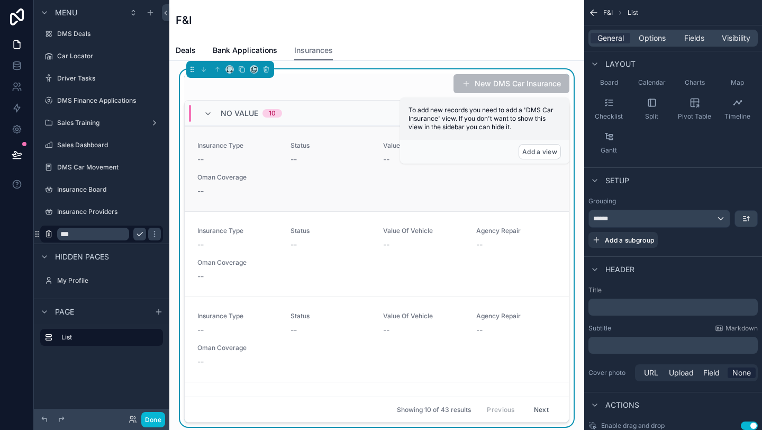
click at [233, 174] on span "Oman Coverage" at bounding box center [237, 177] width 80 height 8
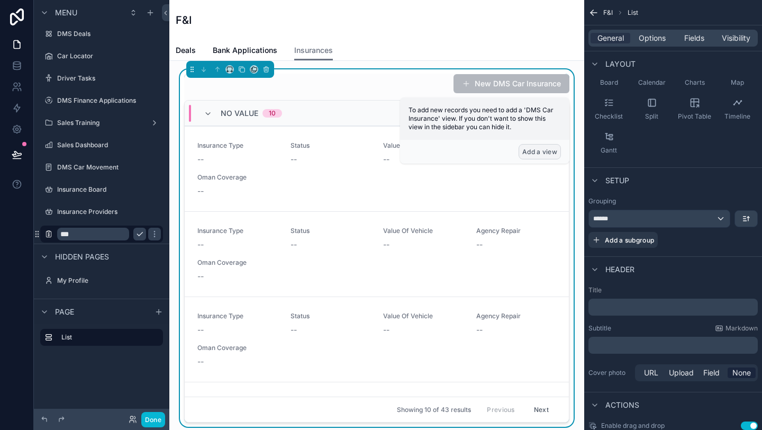
click at [529, 156] on button "Add a view" at bounding box center [539, 151] width 42 height 15
click at [331, 153] on div "Status --" at bounding box center [330, 152] width 80 height 23
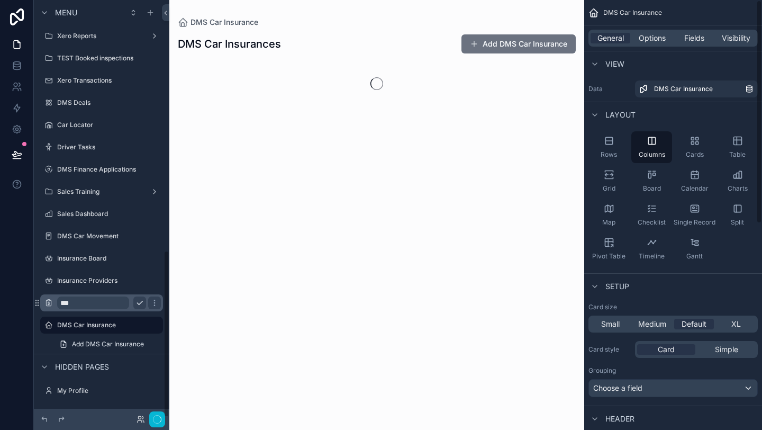
click at [630, 218] on div "Rows Columns Cards Table Grid Board Calendar Charts Map Checklist Single Record…" at bounding box center [673, 198] width 178 height 142
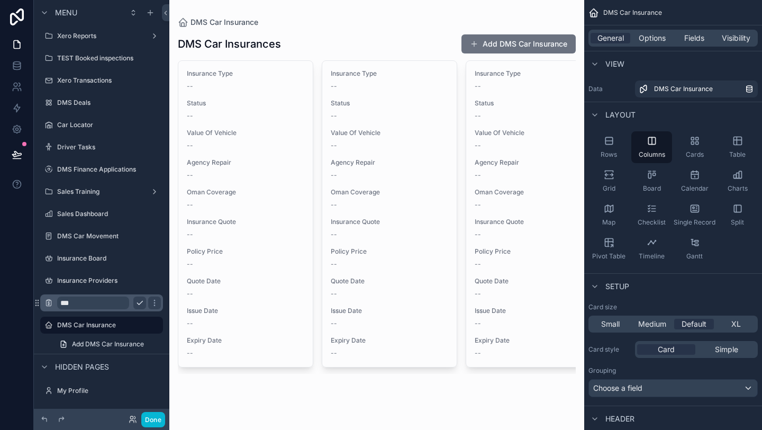
click at [391, 176] on div "scrollable content" at bounding box center [376, 203] width 415 height 407
click at [108, 321] on label "DMS Car Insurance" at bounding box center [99, 325] width 85 height 8
click at [104, 304] on input "***" at bounding box center [93, 302] width 72 height 13
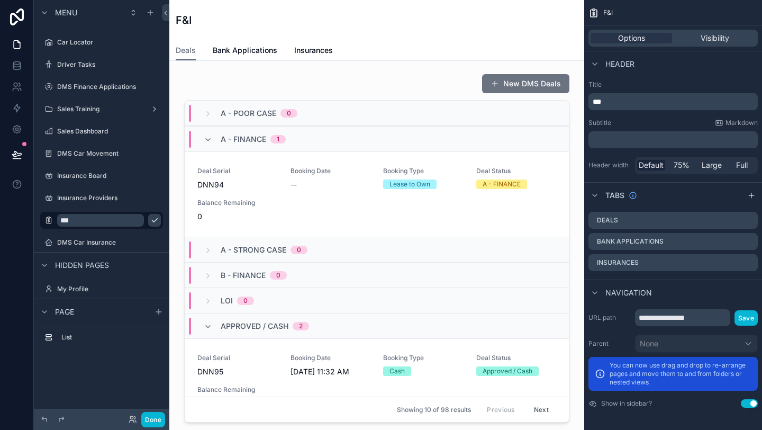
click at [150, 222] on icon "scrollable content" at bounding box center [154, 220] width 8 height 8
click at [322, 47] on span "Insurances" at bounding box center [313, 50] width 39 height 11
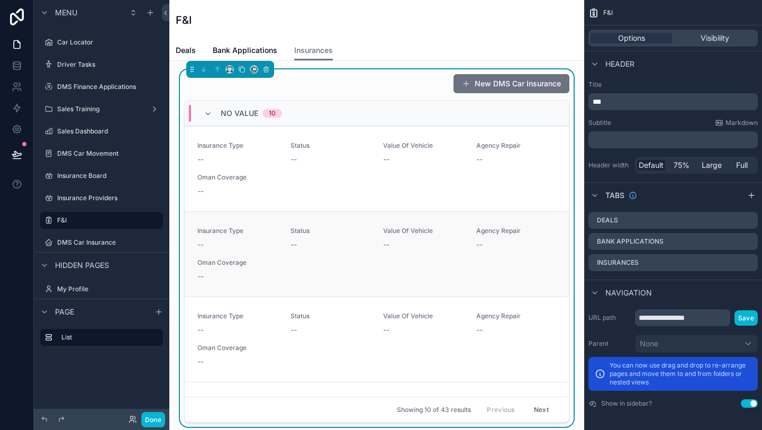
click at [515, 229] on span "Agency Repair" at bounding box center [516, 230] width 80 height 8
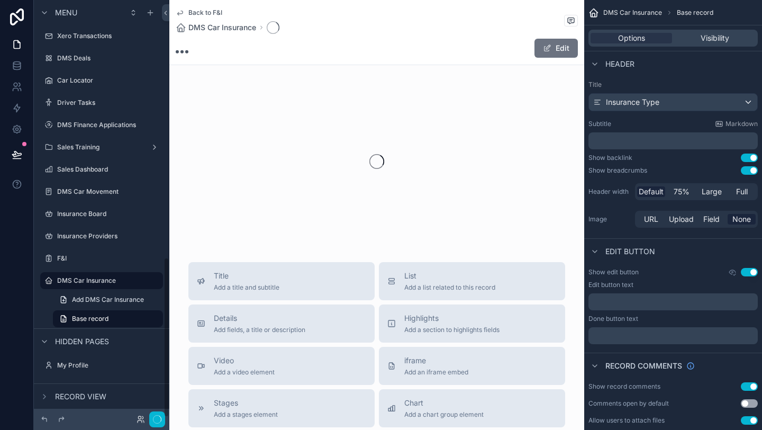
scroll to position [669, 0]
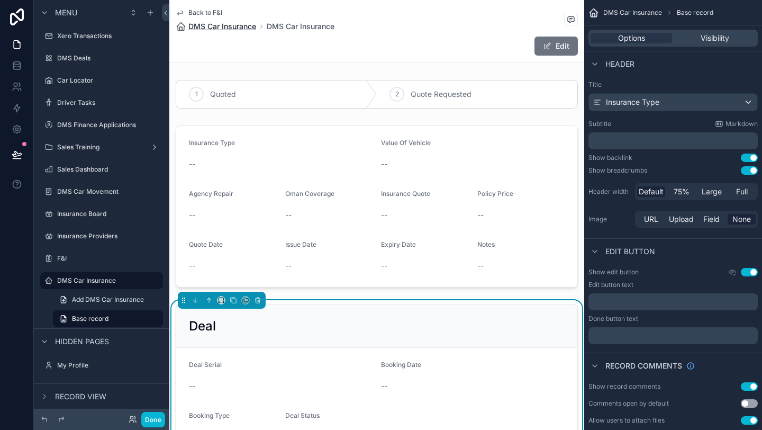
click at [237, 28] on span "DMS Car Insurance" at bounding box center [222, 26] width 68 height 11
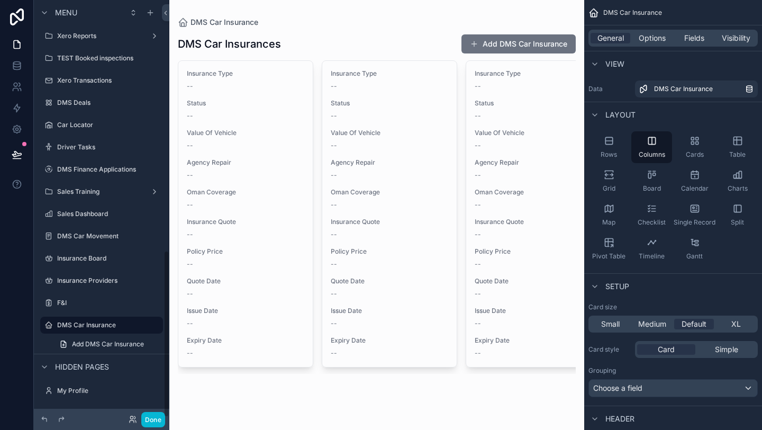
scroll to position [624, 0]
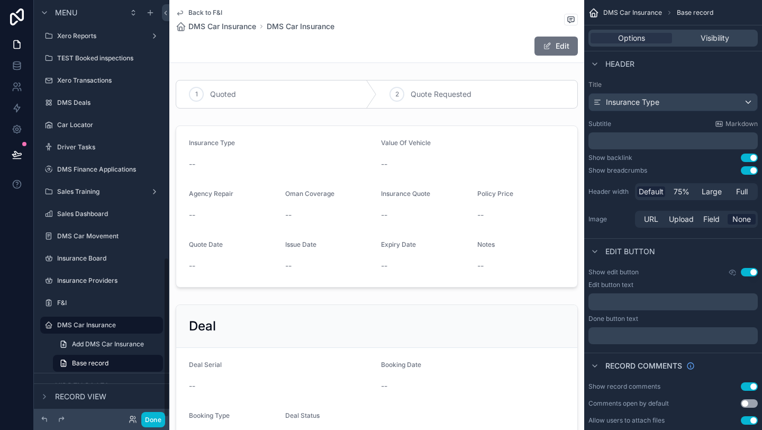
scroll to position [669, 0]
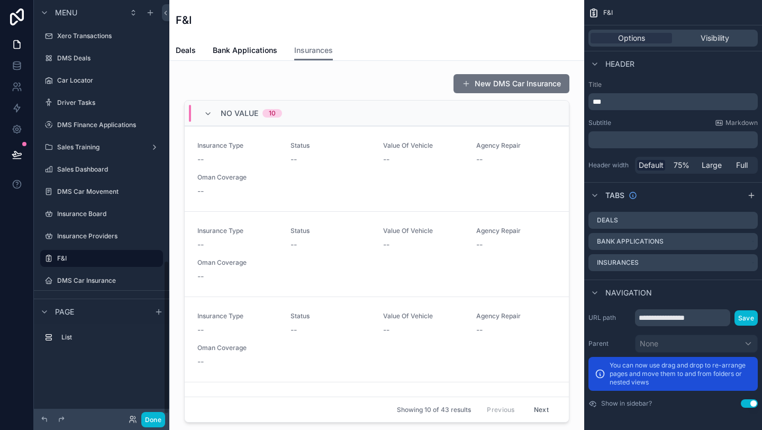
scroll to position [707, 0]
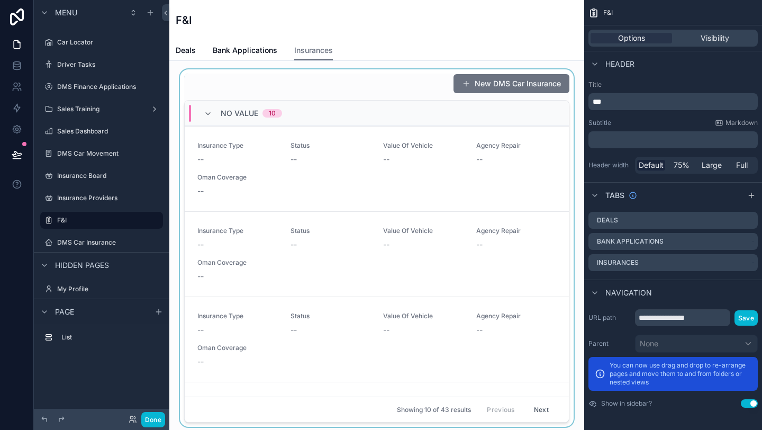
click at [340, 111] on div "No value 10" at bounding box center [377, 113] width 384 height 25
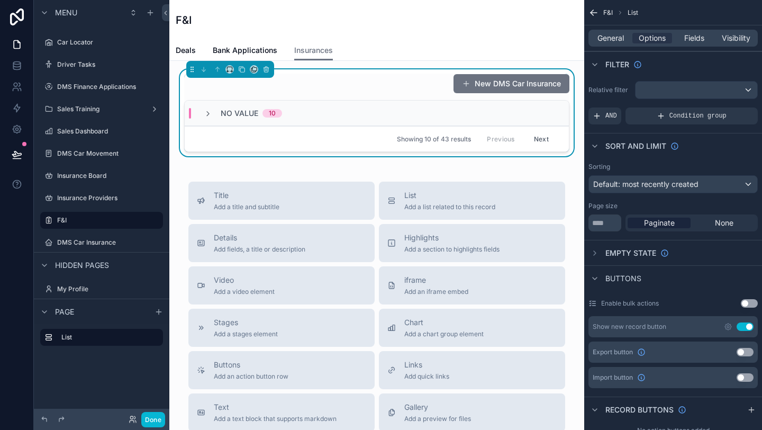
click at [340, 111] on div "No value 10" at bounding box center [377, 113] width 384 height 25
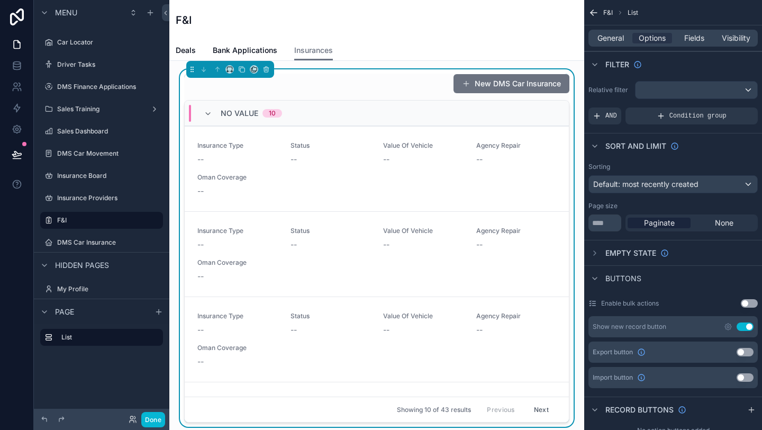
click at [618, 278] on span "Buttons" at bounding box center [623, 278] width 36 height 11
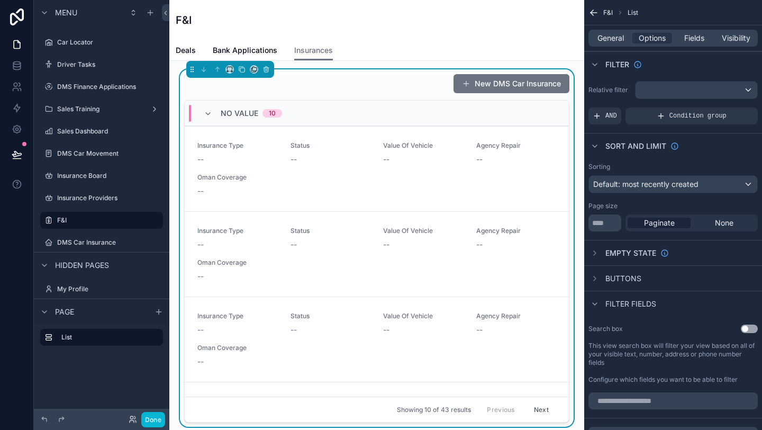
click at [618, 278] on span "Buttons" at bounding box center [623, 278] width 36 height 11
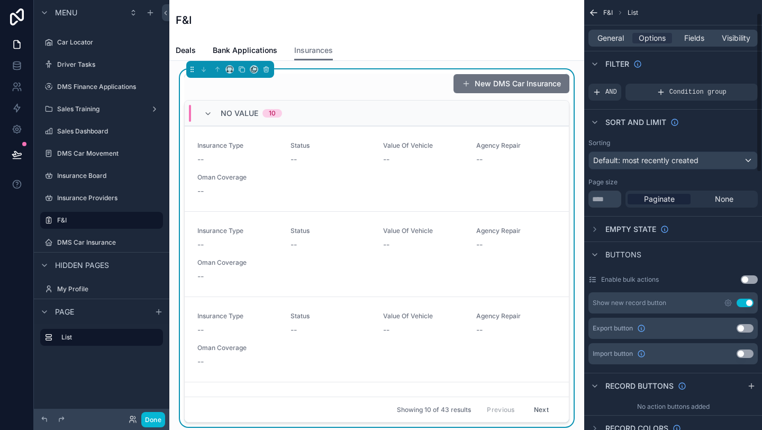
scroll to position [34, 0]
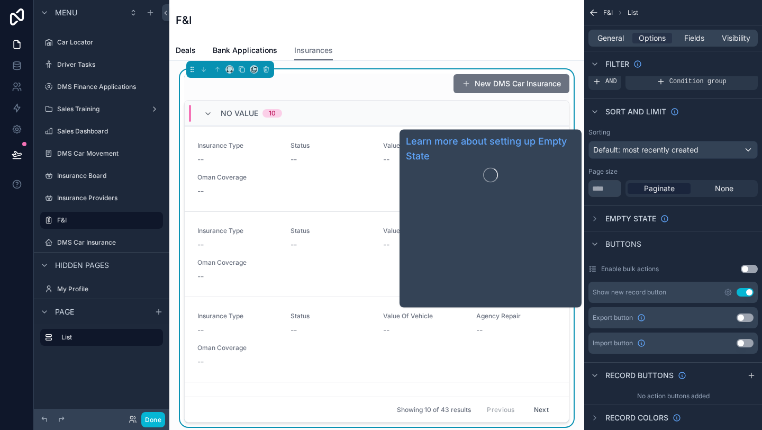
click at [623, 218] on span "Empty state" at bounding box center [630, 218] width 51 height 11
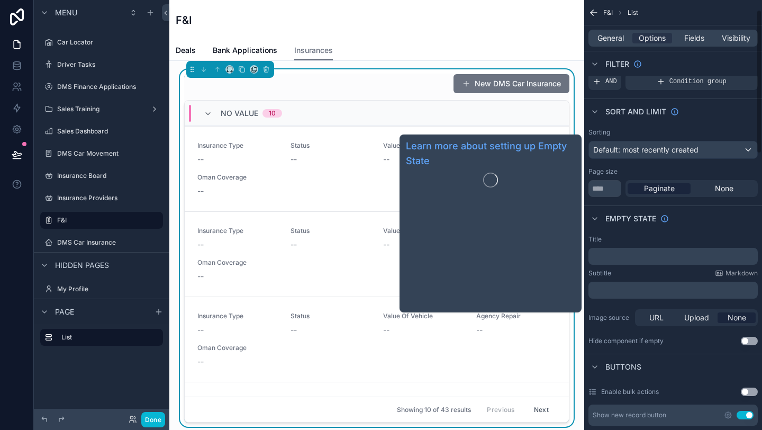
scroll to position [0, 0]
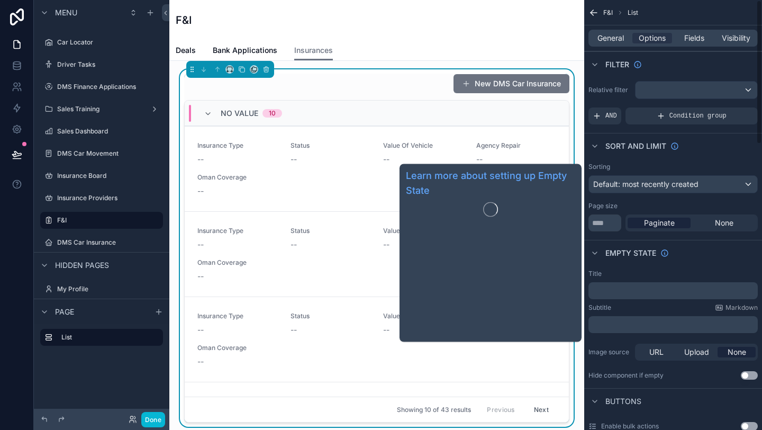
click at [616, 250] on span "Empty state" at bounding box center [630, 253] width 51 height 11
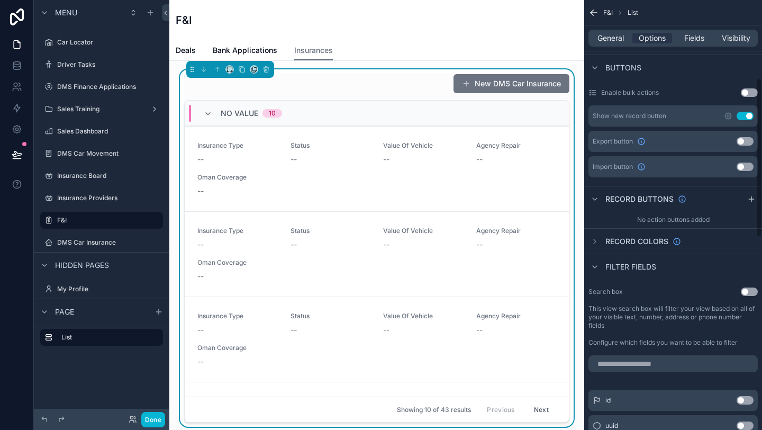
scroll to position [211, 0]
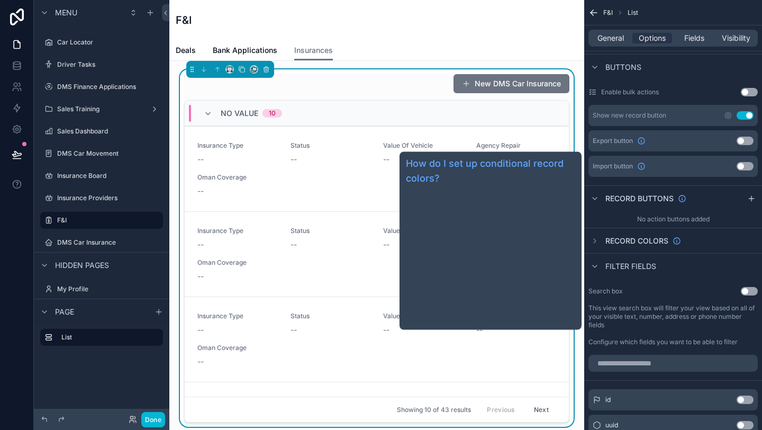
click at [641, 239] on span "Record colors" at bounding box center [636, 240] width 63 height 11
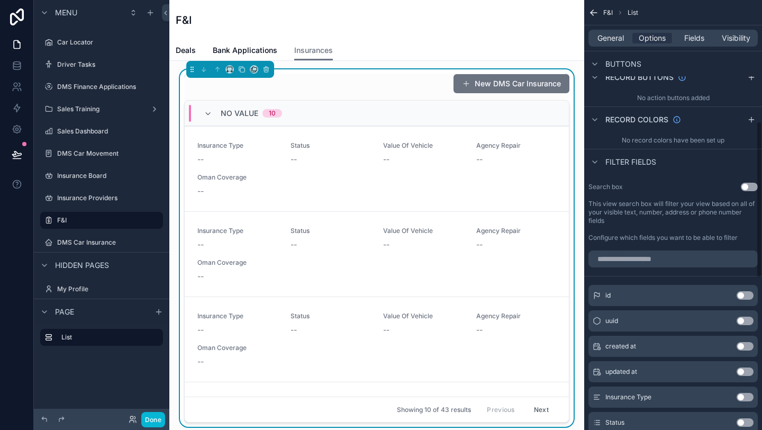
scroll to position [333, 0]
